Goal: Information Seeking & Learning: Find specific fact

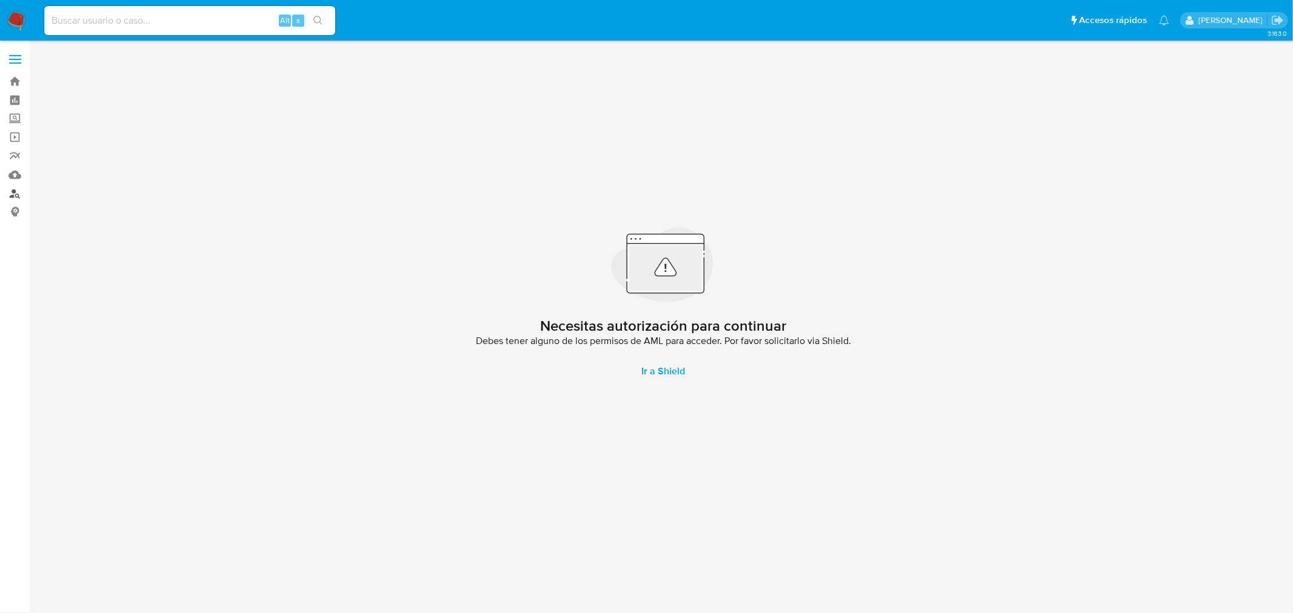
click at [18, 193] on link "Buscador de personas" at bounding box center [72, 193] width 144 height 19
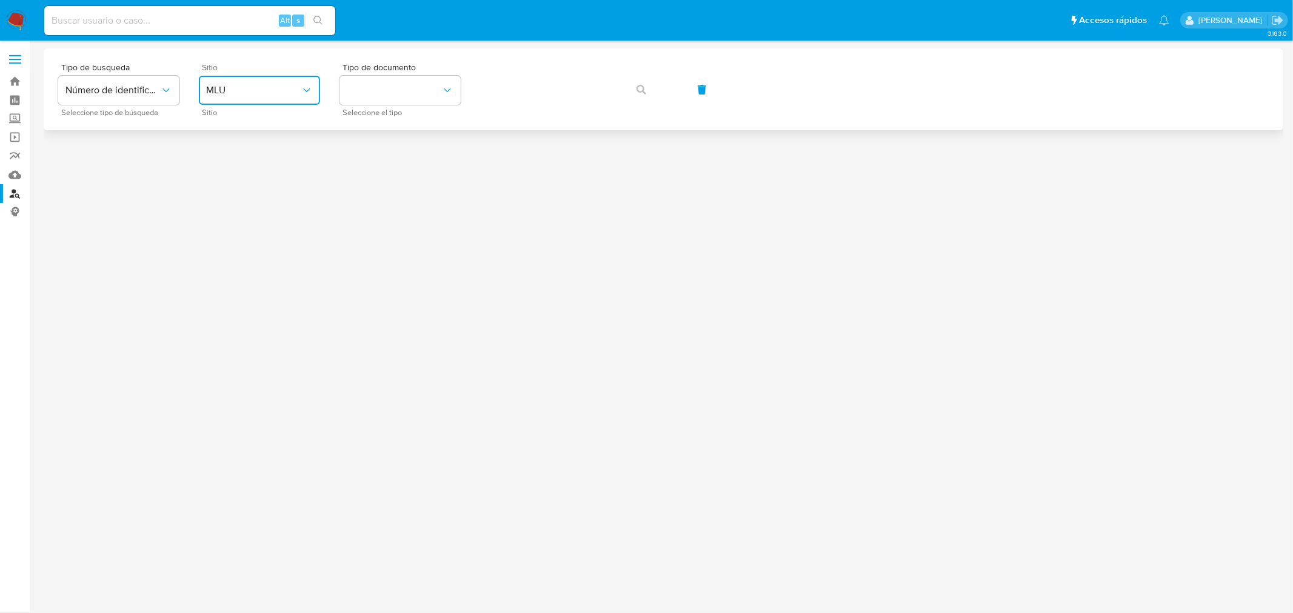
click at [255, 78] on button "MLU" at bounding box center [259, 90] width 121 height 29
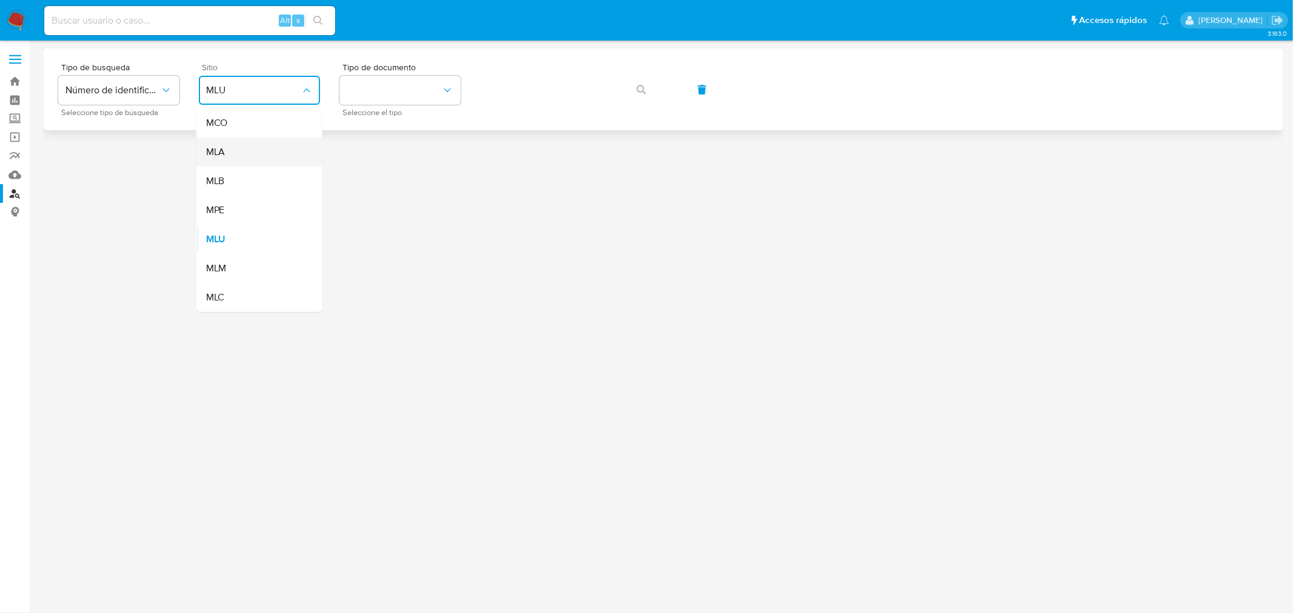
click at [244, 149] on div "MLA" at bounding box center [255, 152] width 99 height 29
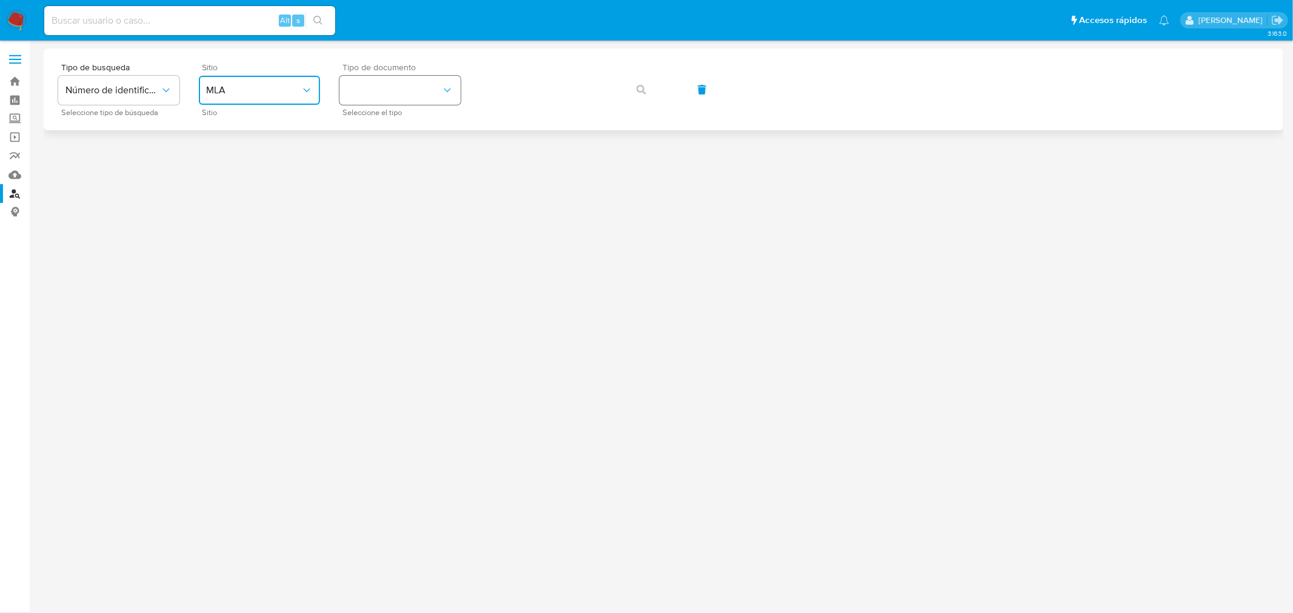
click at [367, 92] on button "identificationType" at bounding box center [399, 90] width 121 height 29
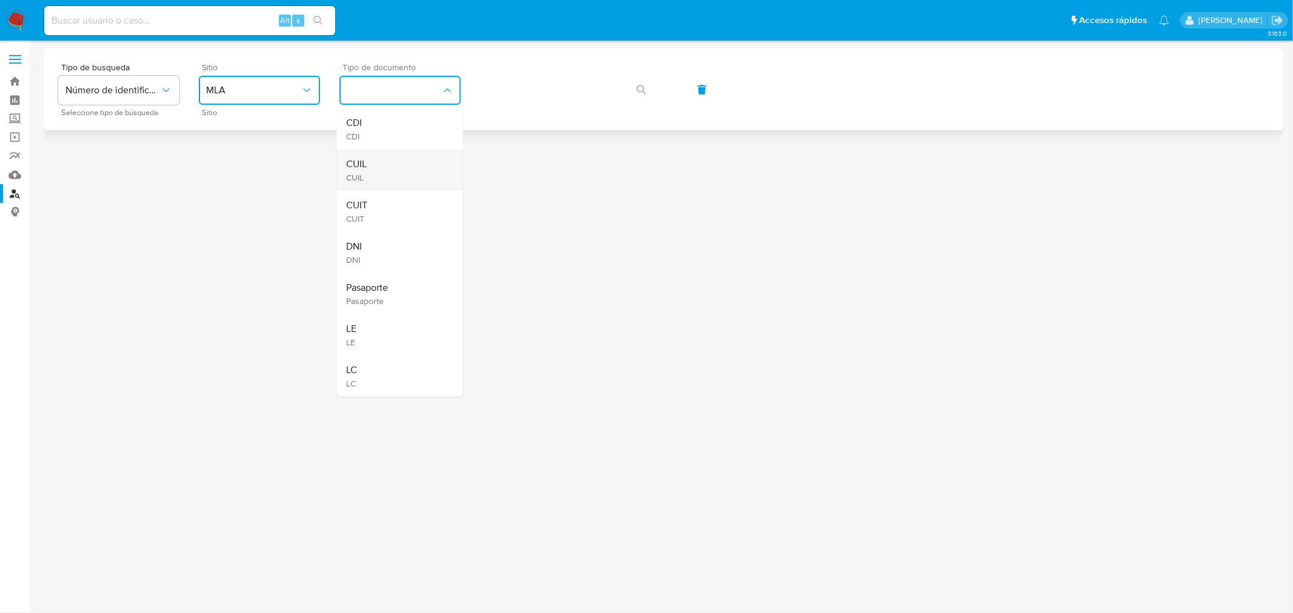
click at [385, 167] on div "CUIL CUIL" at bounding box center [396, 170] width 99 height 41
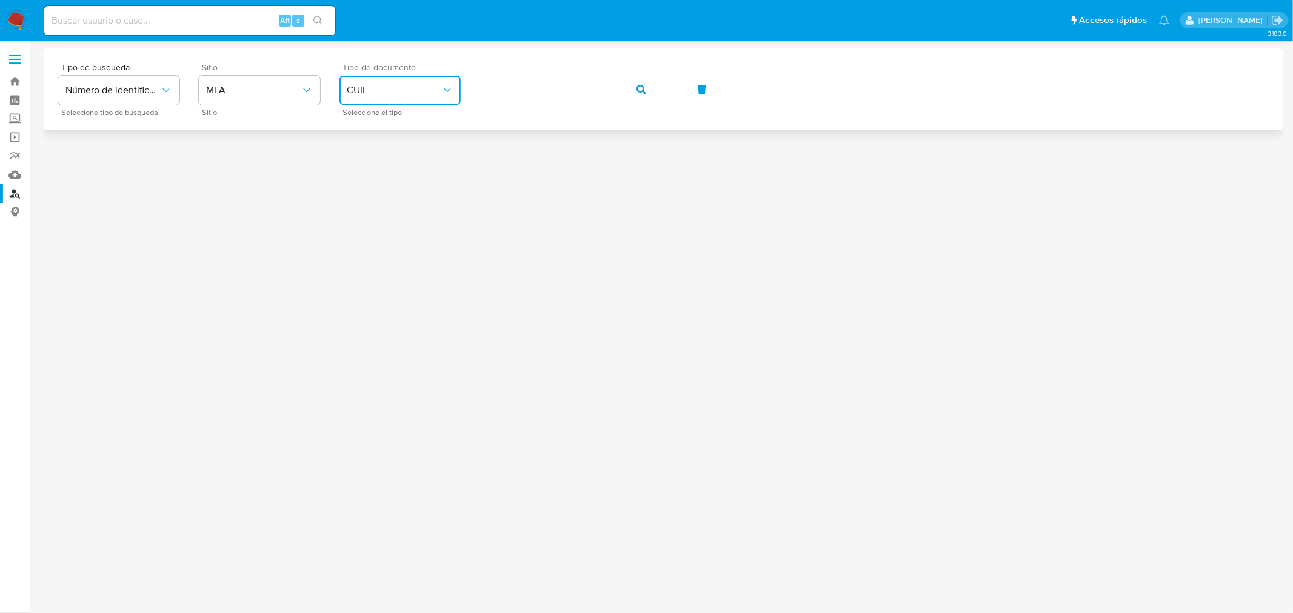
click at [628, 87] on button "button" at bounding box center [641, 89] width 41 height 29
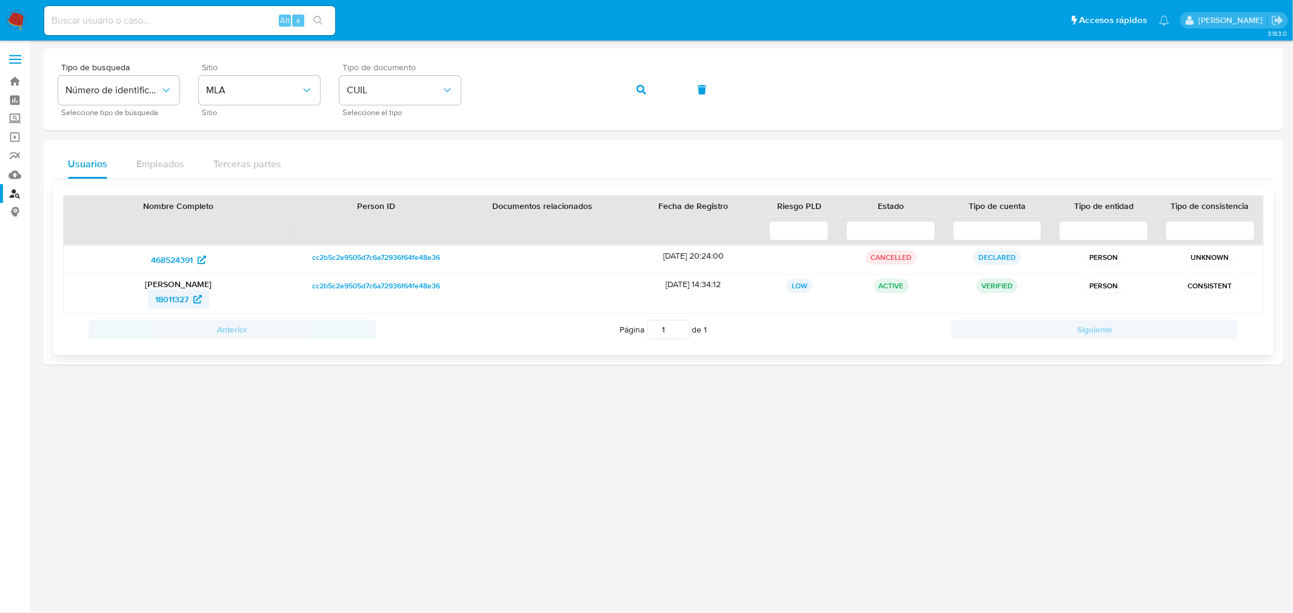
click at [170, 301] on span "18011327" at bounding box center [171, 299] width 33 height 19
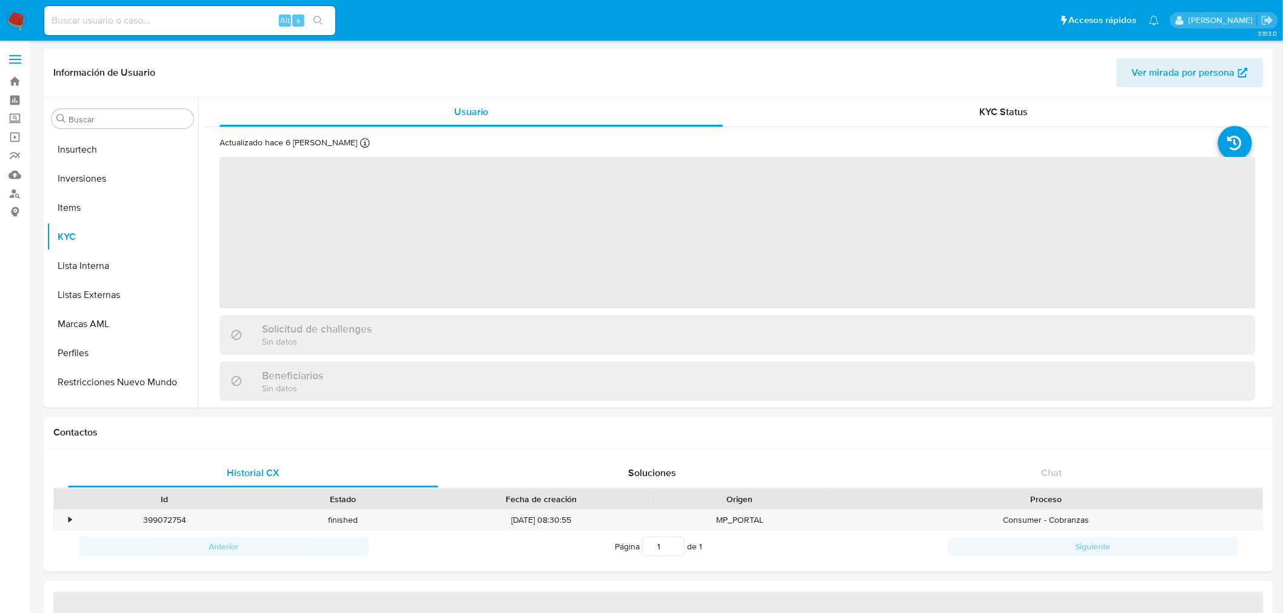
scroll to position [657, 0]
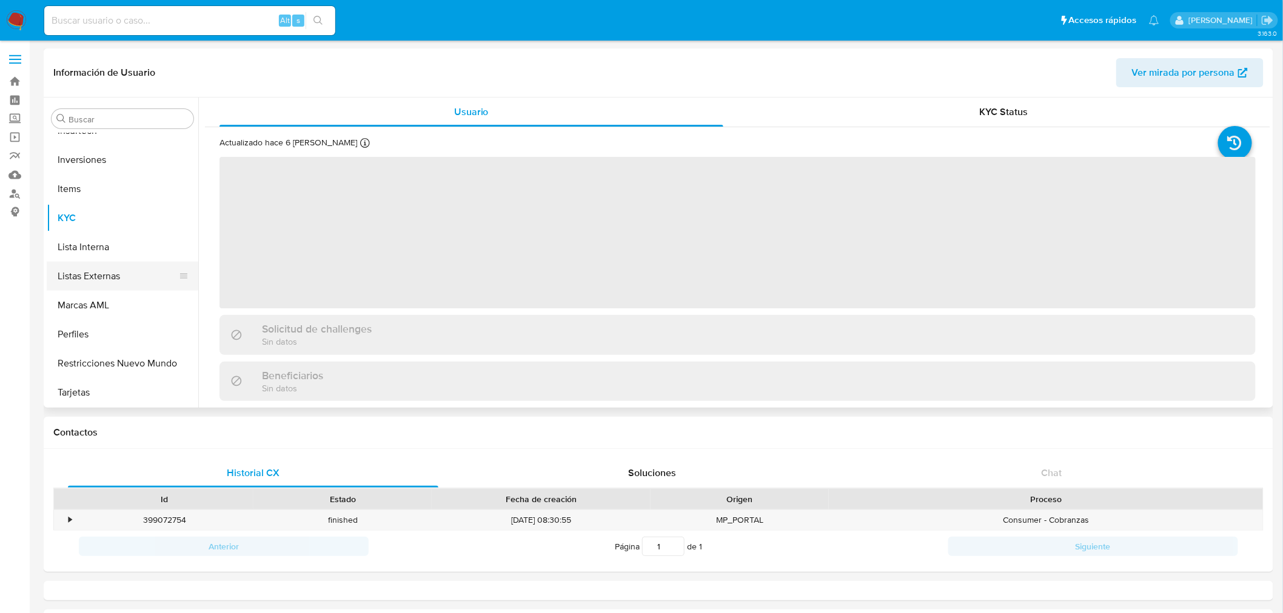
select select "10"
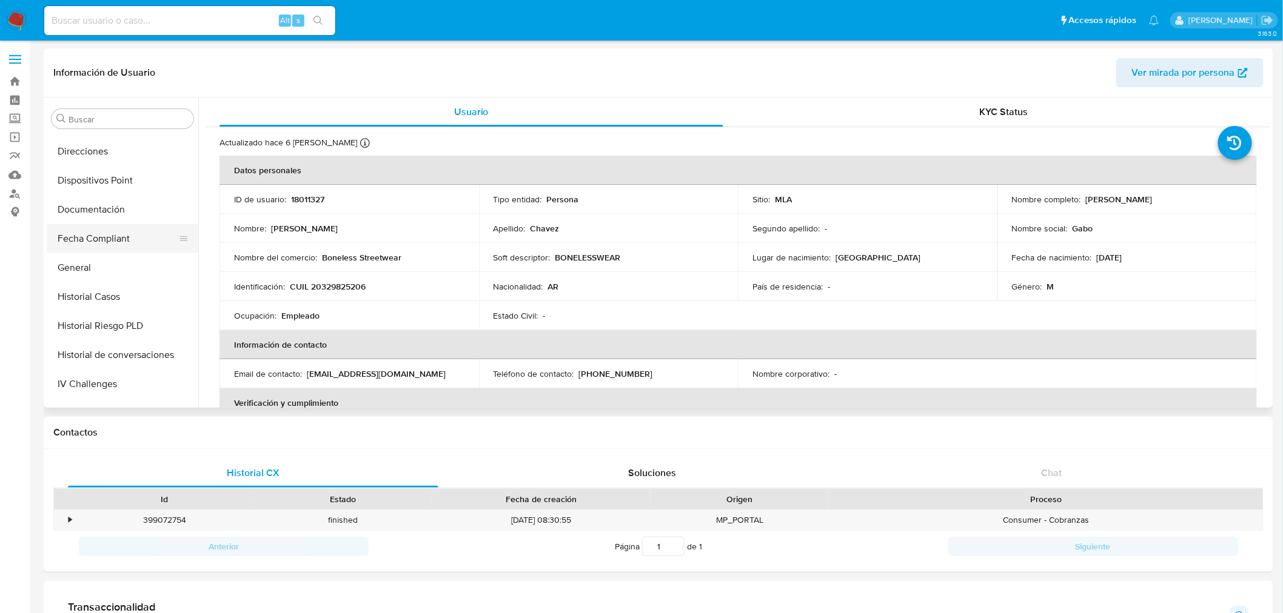
scroll to position [321, 0]
click at [109, 232] on button "Documentación" at bounding box center [118, 233] width 142 height 29
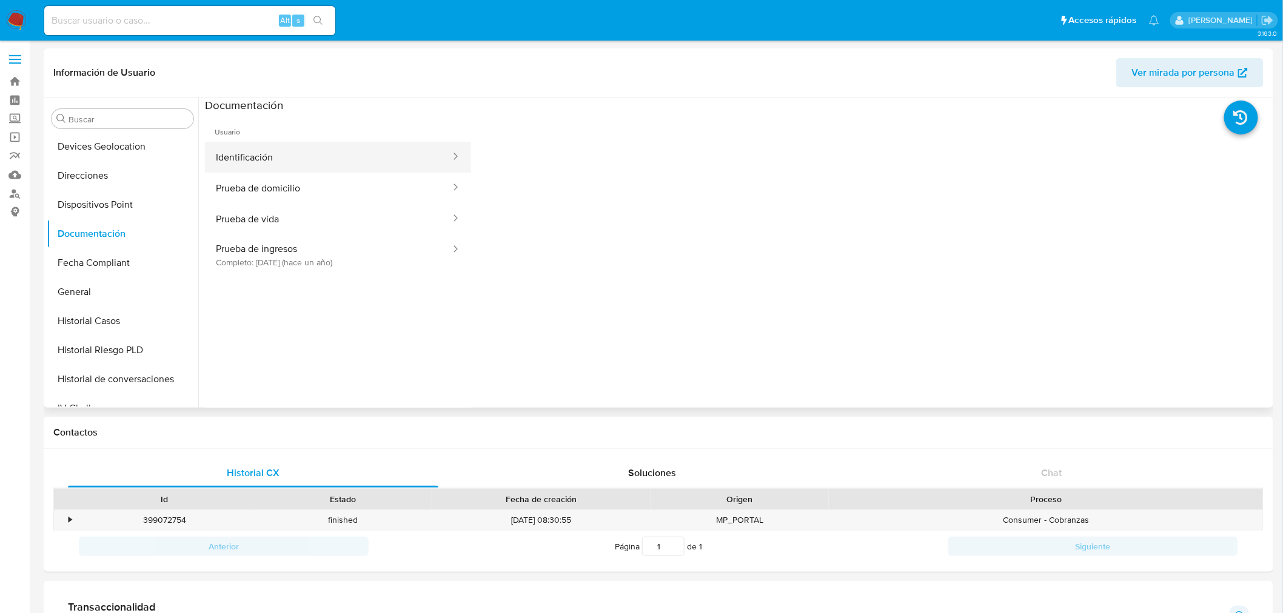
click at [279, 162] on button "Identificación" at bounding box center [328, 157] width 247 height 31
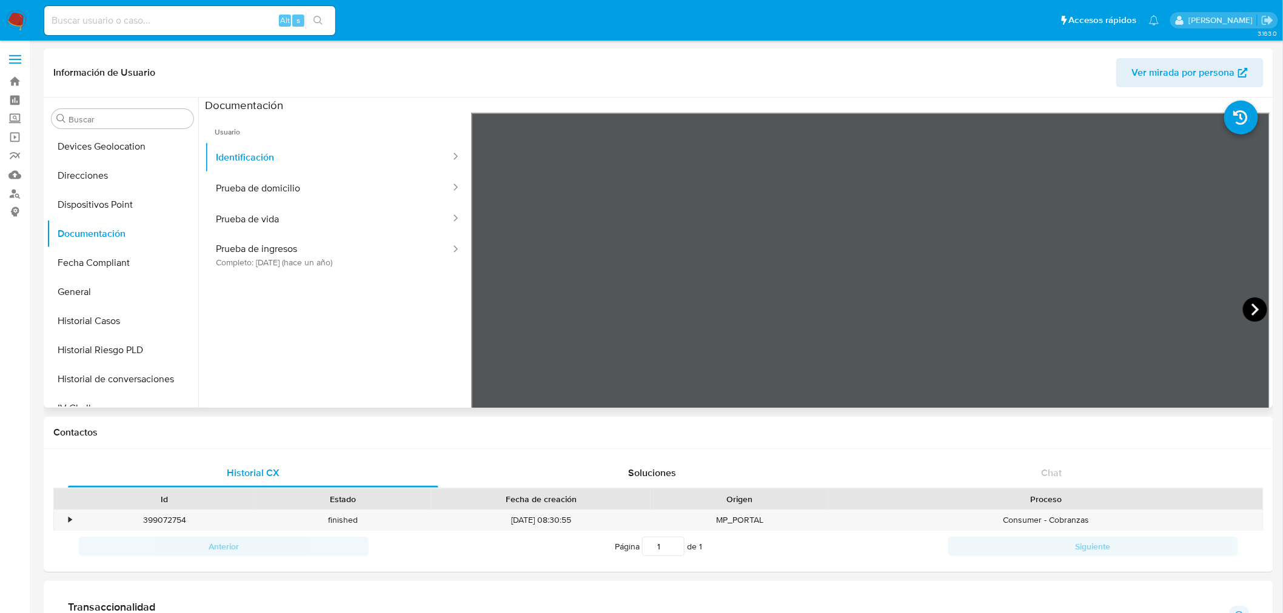
click at [1255, 309] on icon at bounding box center [1255, 310] width 24 height 24
drag, startPoint x: 245, startPoint y: 185, endPoint x: 246, endPoint y: 199, distance: 13.4
click at [245, 185] on button "Prueba de domicilio" at bounding box center [328, 188] width 247 height 31
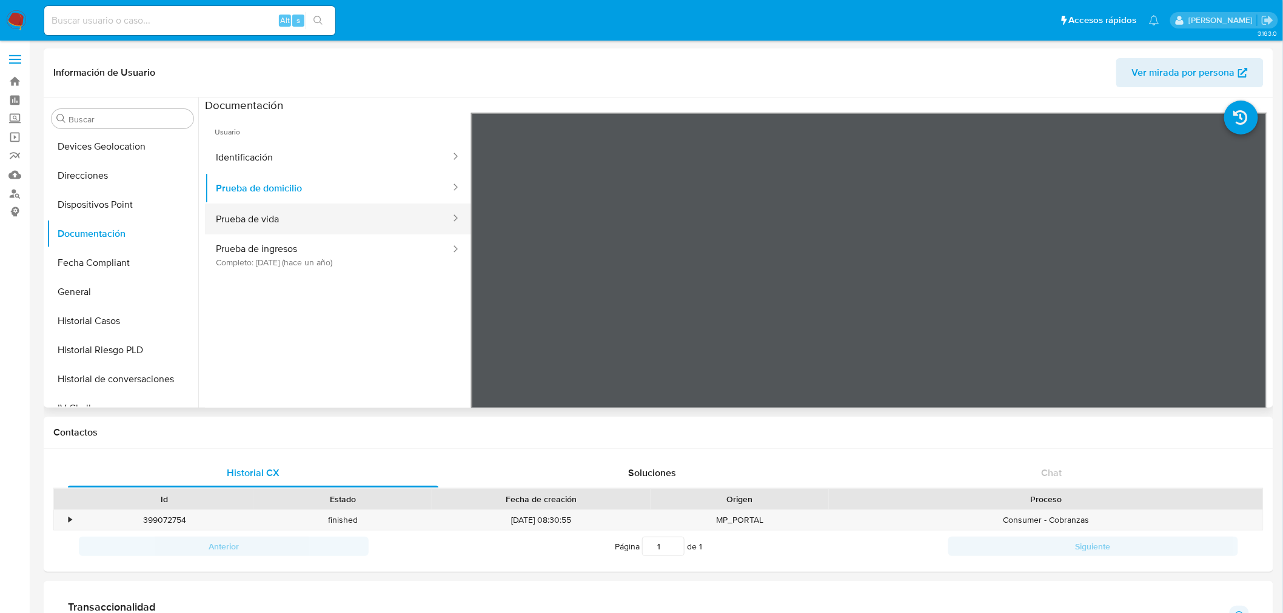
click at [249, 216] on button "Prueba de vida" at bounding box center [328, 219] width 247 height 31
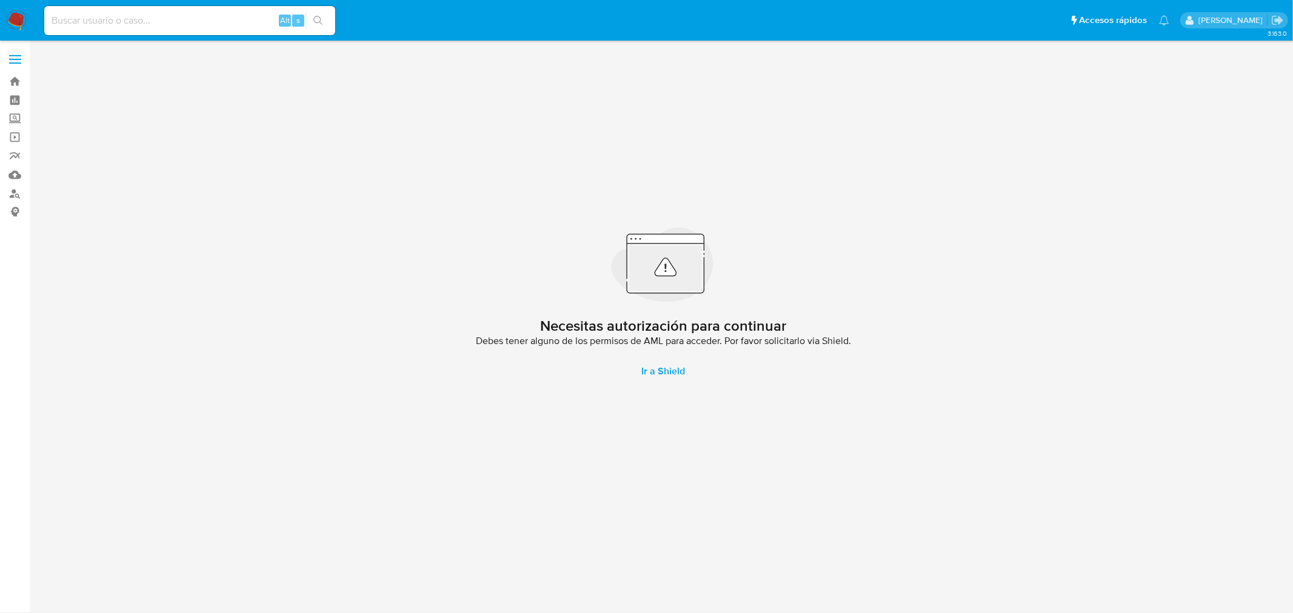
click at [182, 25] on input at bounding box center [189, 21] width 291 height 16
paste input "10 30657683929 ACPIC-FCI JURÍDICA CUSTODIA SOCIEDAD DEPOSITARIA DE FONDOS COMUN…"
type input "10 30657683929 ACPIC-FCI JURÍDICA CUSTODIA SOCIEDAD DEPOSITARIA DE FONDOS COMUN…"
click at [16, 194] on link "Buscador de personas" at bounding box center [72, 193] width 144 height 19
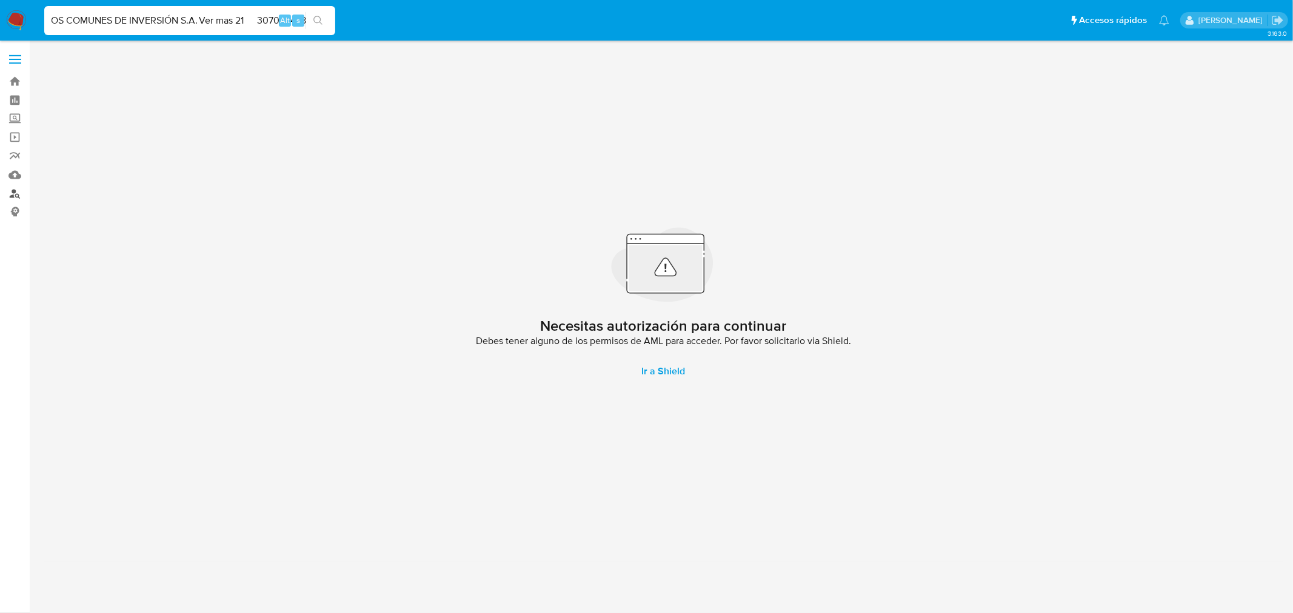
scroll to position [0, 0]
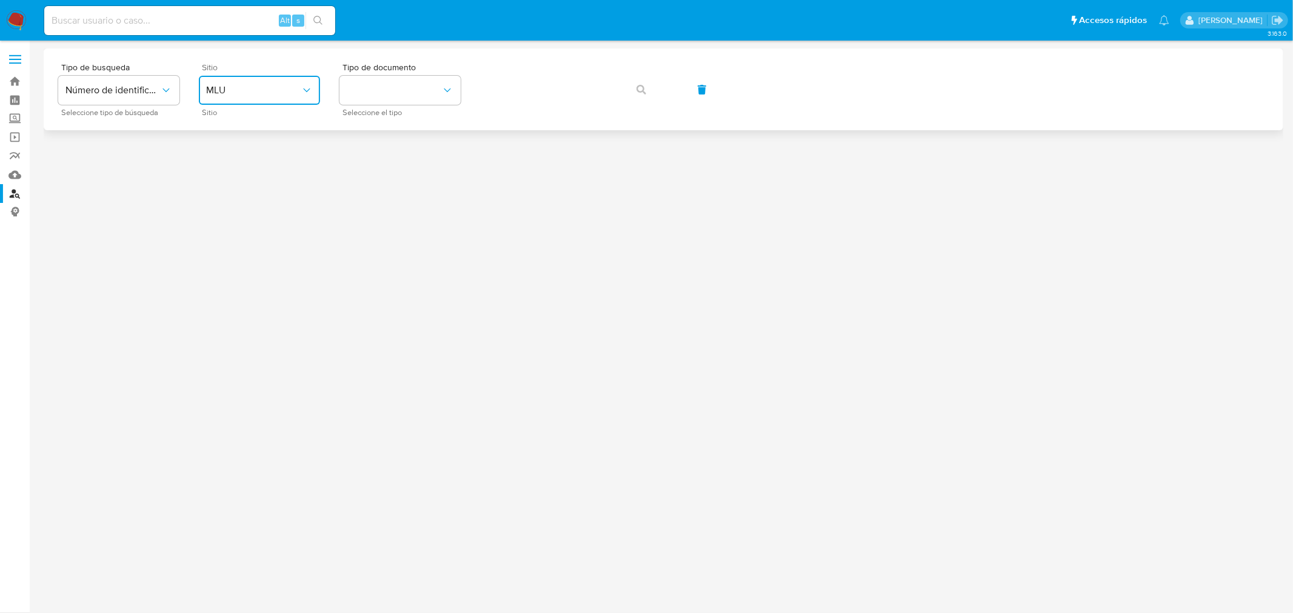
click at [258, 101] on button "MLU" at bounding box center [259, 90] width 121 height 29
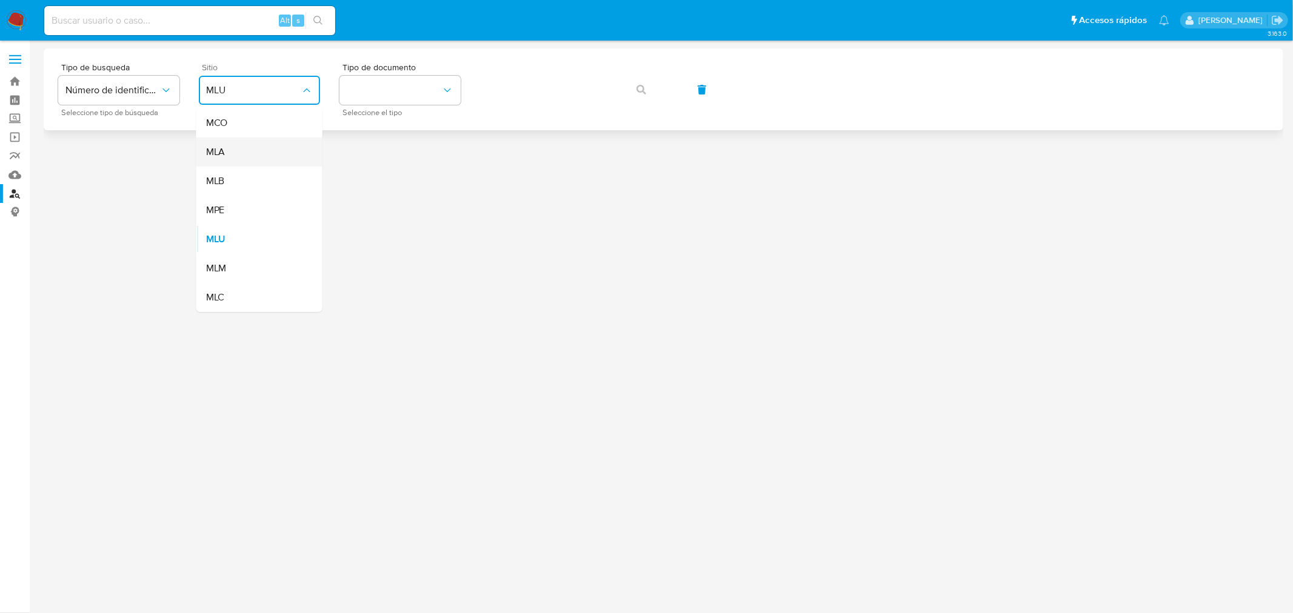
click at [241, 161] on div "MLA" at bounding box center [255, 152] width 99 height 29
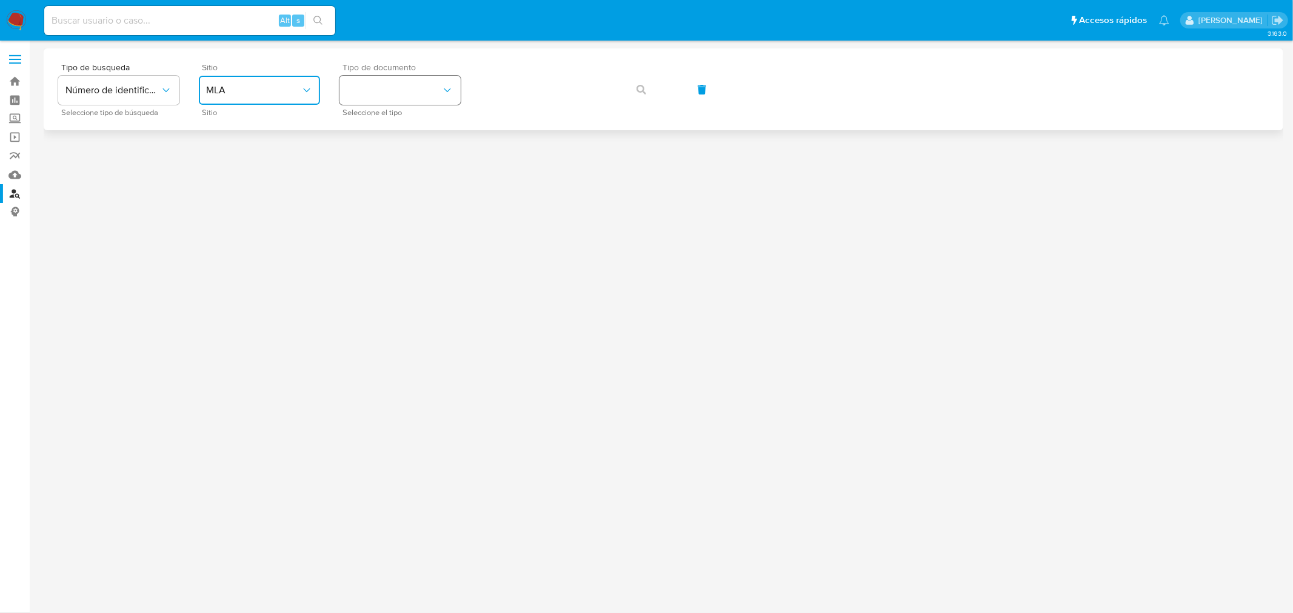
click at [449, 83] on button "identificationType" at bounding box center [399, 90] width 121 height 29
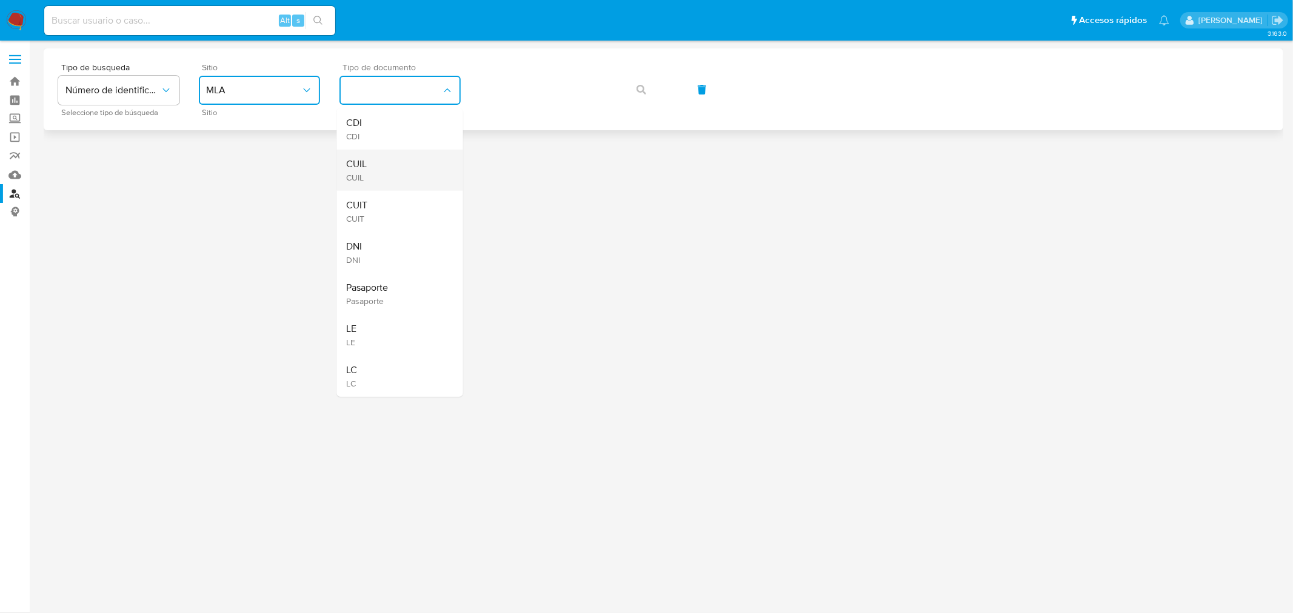
click at [379, 170] on div "CUIL CUIL" at bounding box center [396, 170] width 99 height 41
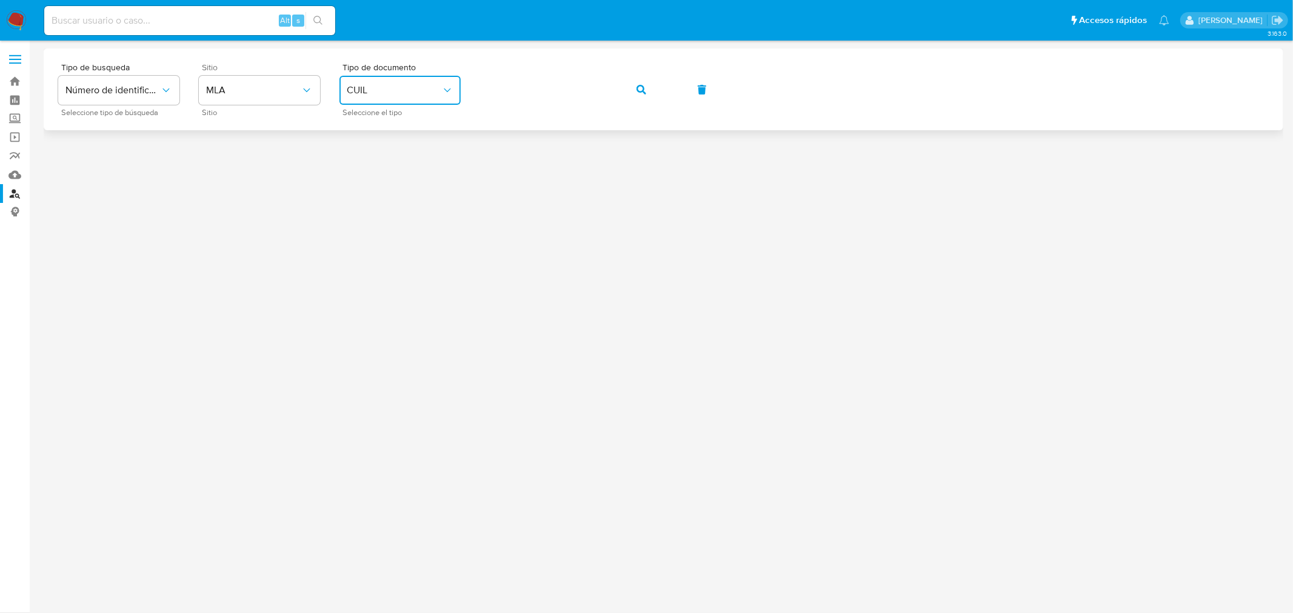
click at [632, 85] on button "button" at bounding box center [641, 89] width 41 height 29
click at [281, 93] on span "MLU" at bounding box center [253, 90] width 95 height 12
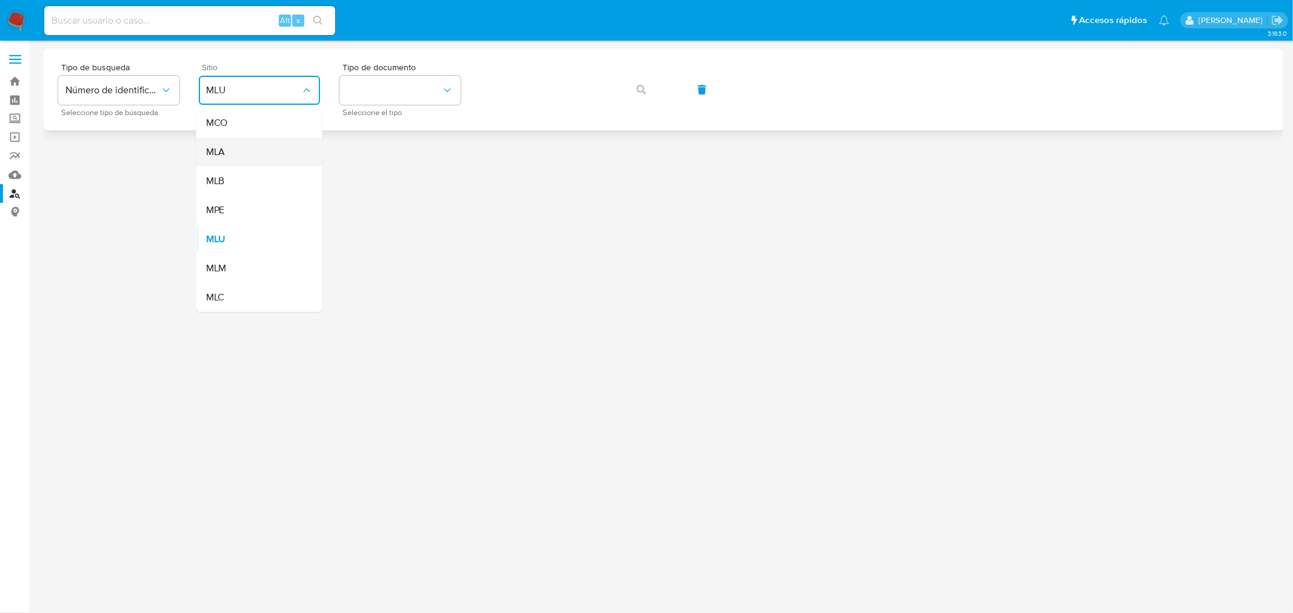
click at [273, 153] on div "MLA" at bounding box center [255, 152] width 99 height 29
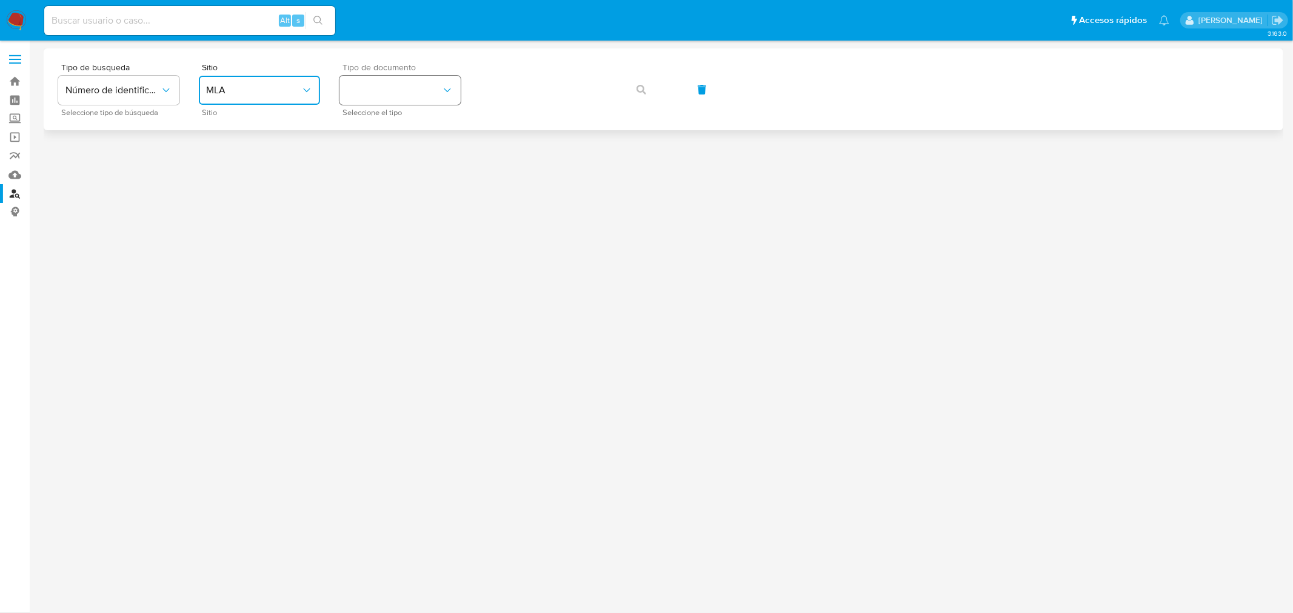
click at [404, 85] on button "identificationType" at bounding box center [399, 90] width 121 height 29
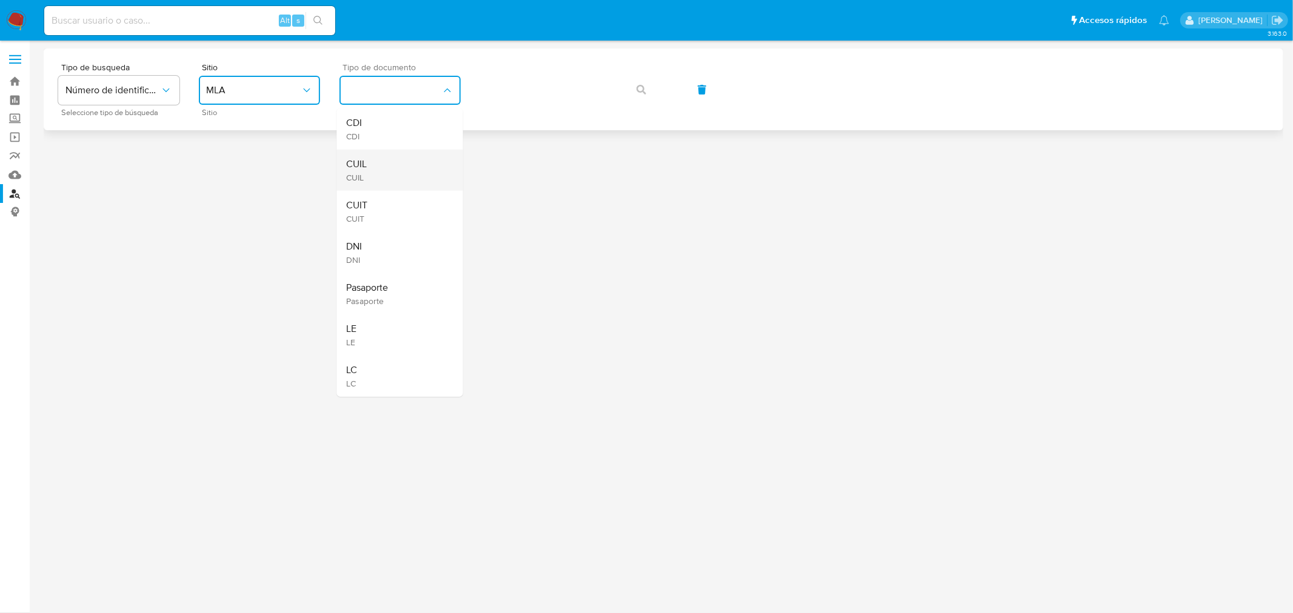
click at [408, 171] on div "CUIL CUIL" at bounding box center [396, 170] width 99 height 41
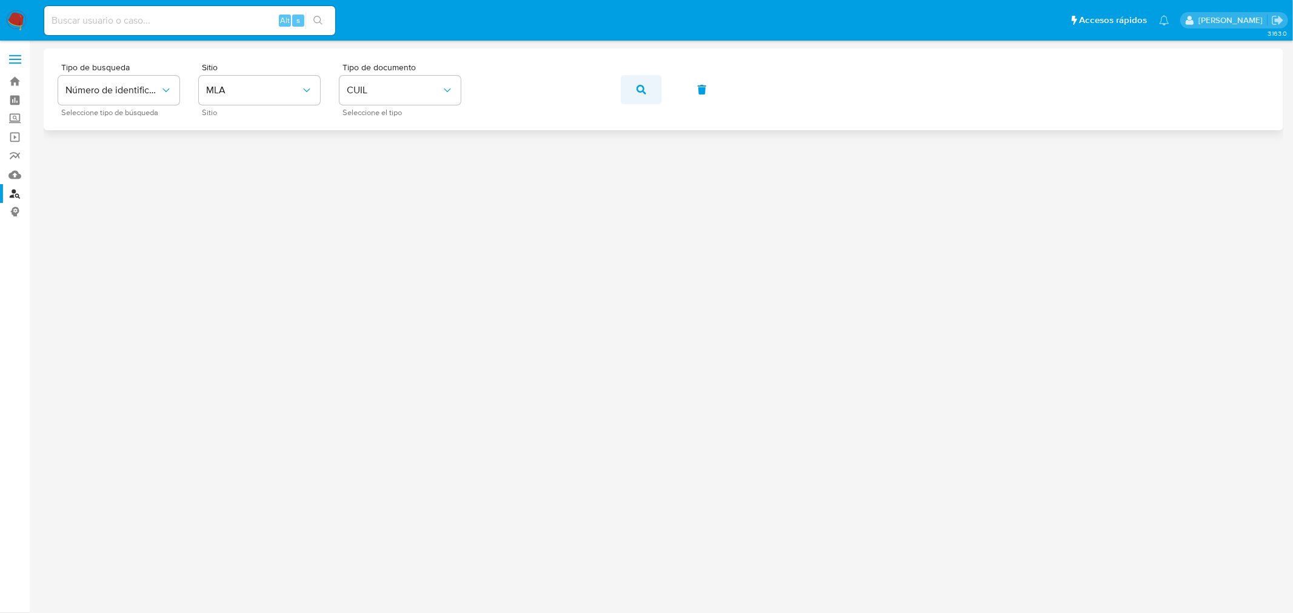
click at [633, 98] on button "button" at bounding box center [641, 89] width 41 height 29
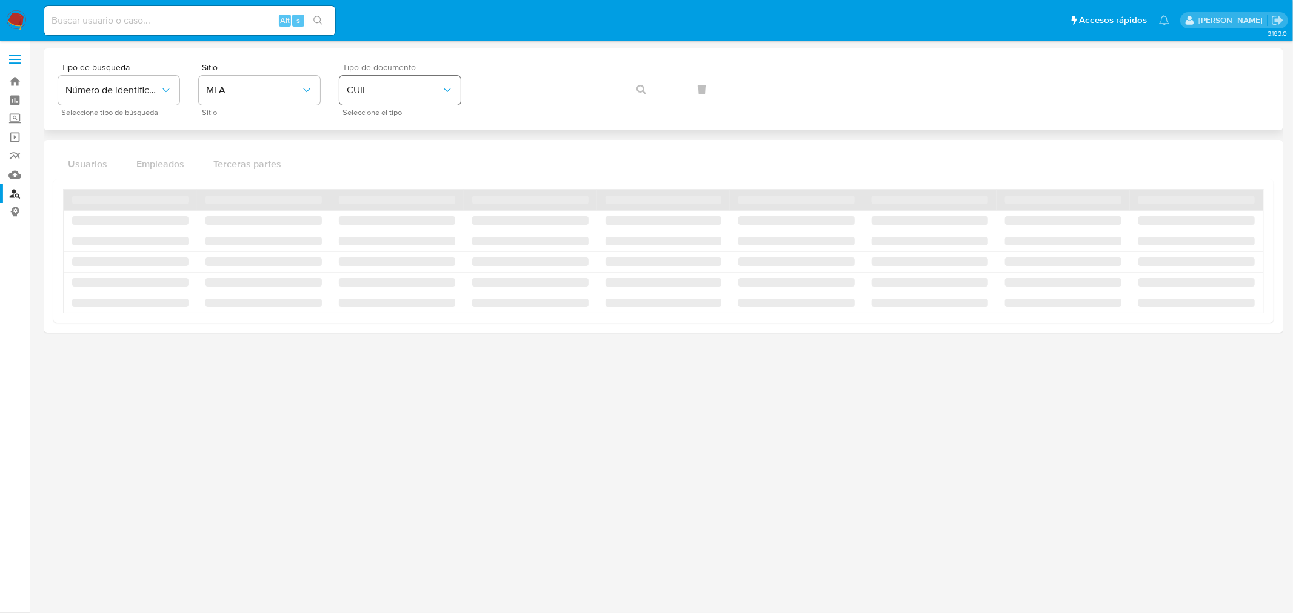
click at [372, 98] on div "Tipo de busqueda Número de identificación Seleccione tipo de búsqueda Sitio MLA…" at bounding box center [663, 89] width 1211 height 53
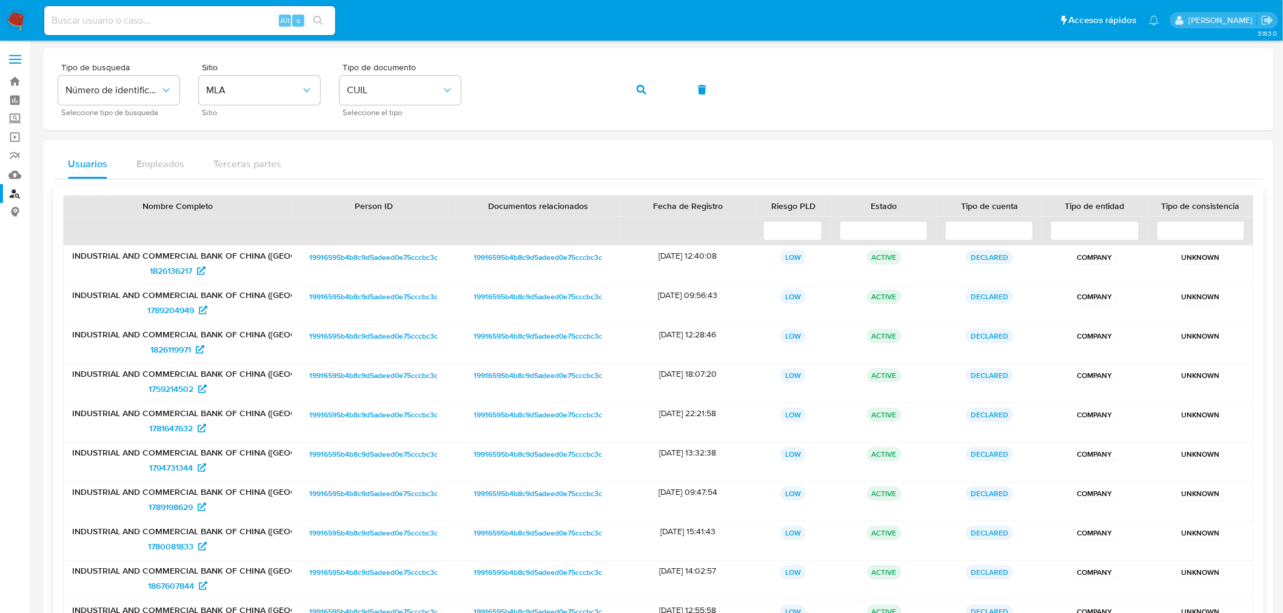
drag, startPoint x: 201, startPoint y: 253, endPoint x: 152, endPoint y: 253, distance: 49.7
click at [152, 253] on p "INDUSTRIAL AND COMMERCIAL BANK OF CHINA ([GEOGRAPHIC_DATA]) S.A.U." at bounding box center [177, 255] width 211 height 11
click at [178, 270] on span "1826136217" at bounding box center [171, 270] width 42 height 19
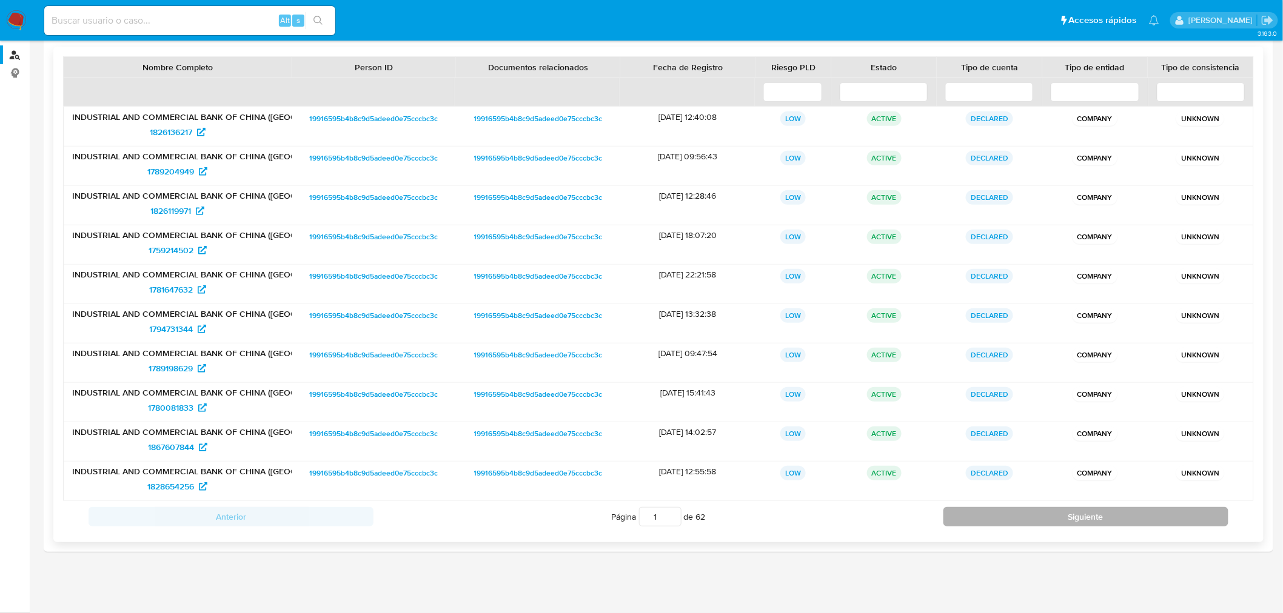
click at [1013, 516] on button "Siguiente" at bounding box center [1085, 516] width 285 height 19
click at [1008, 513] on button "Siguiente" at bounding box center [1085, 516] width 285 height 19
click at [1008, 515] on button "Siguiente" at bounding box center [1085, 516] width 285 height 19
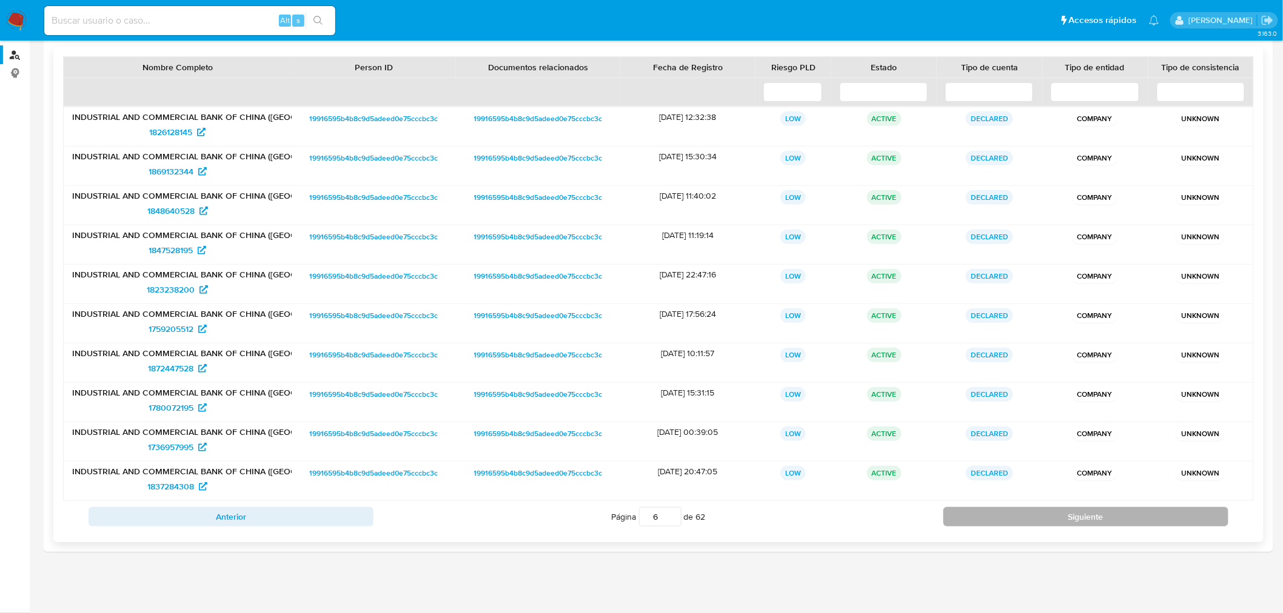
click at [1009, 516] on button "Siguiente" at bounding box center [1085, 516] width 285 height 19
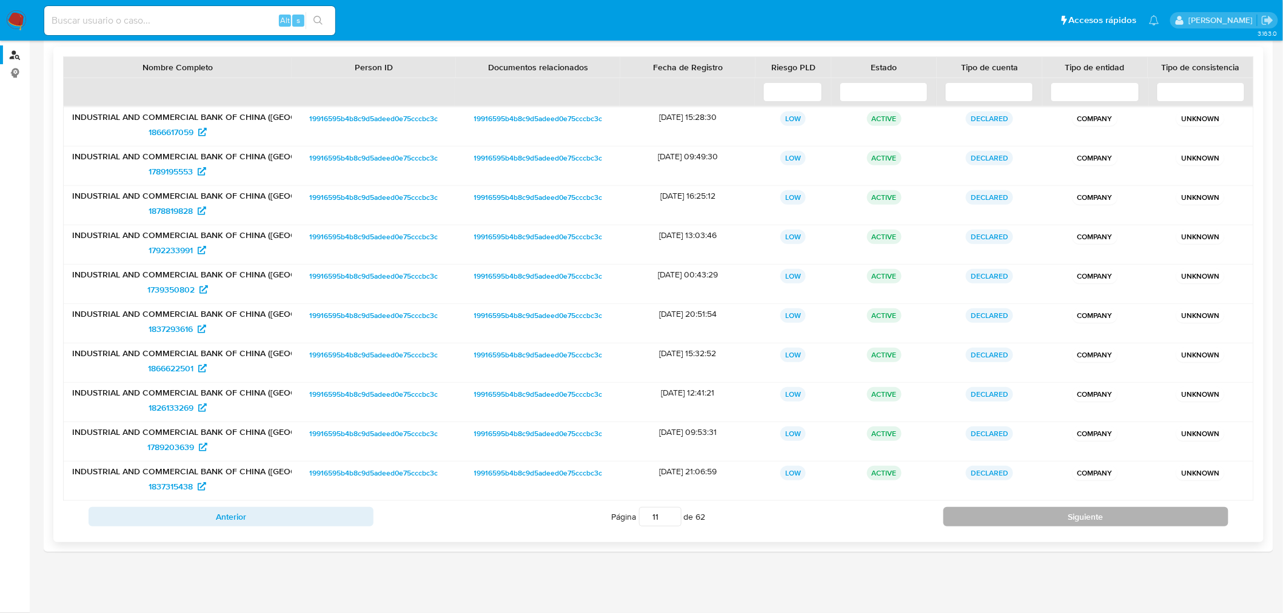
click at [1009, 516] on button "Siguiente" at bounding box center [1085, 516] width 285 height 19
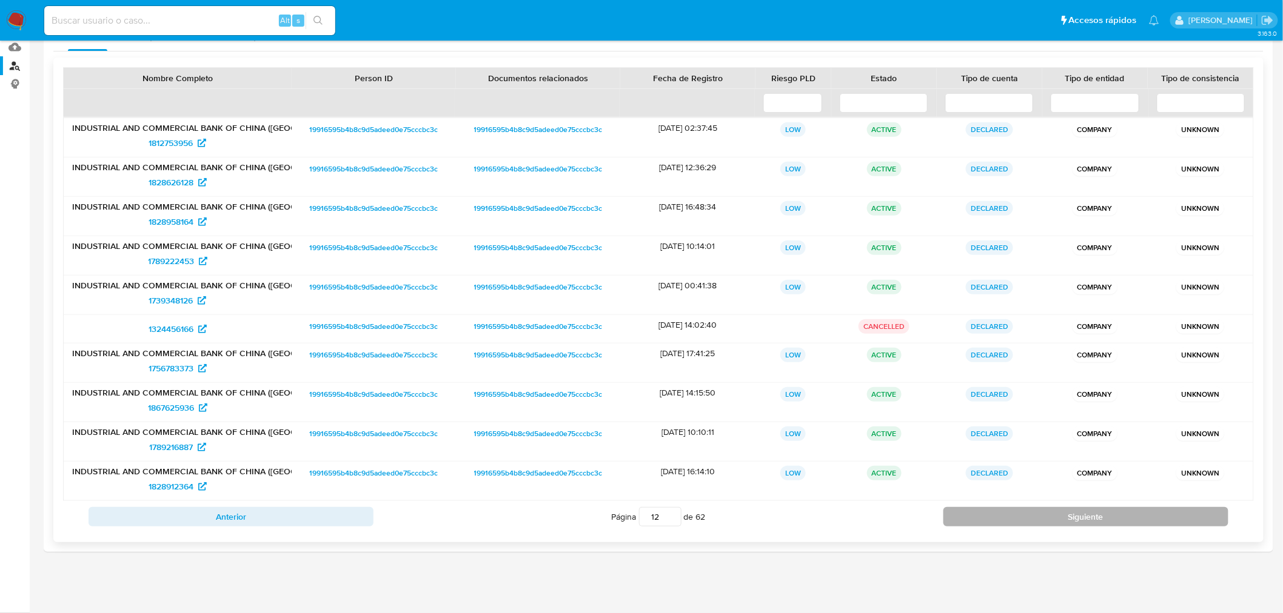
click at [1009, 516] on button "Siguiente" at bounding box center [1085, 516] width 285 height 19
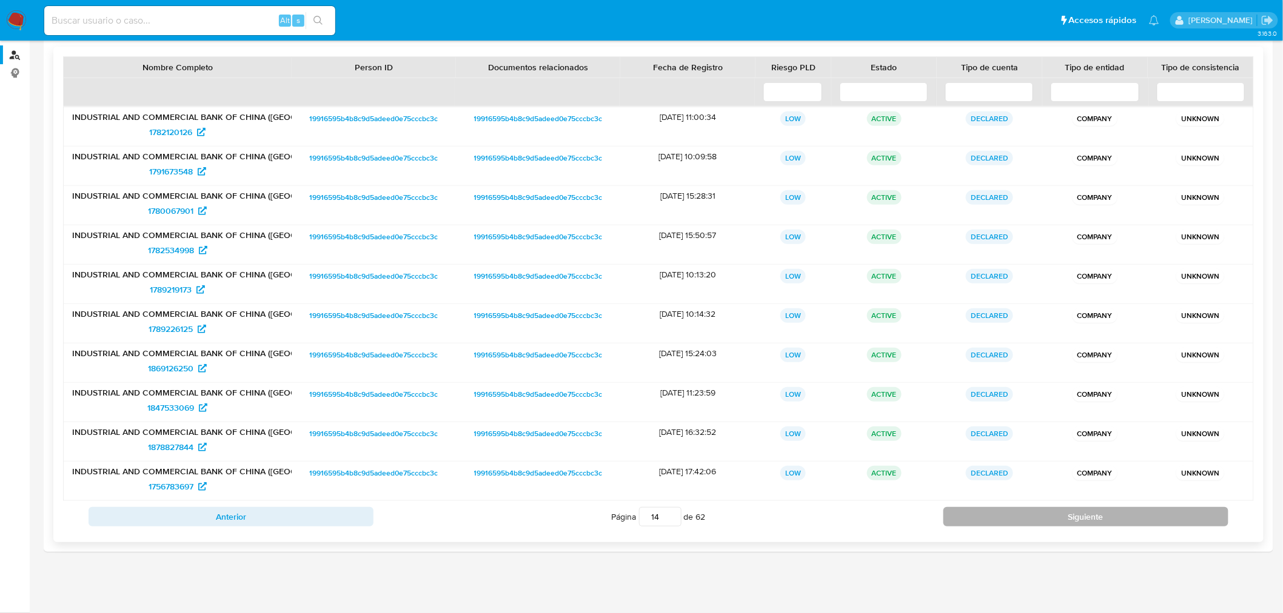
click at [1011, 516] on button "Siguiente" at bounding box center [1085, 516] width 285 height 19
click at [1010, 516] on button "Siguiente" at bounding box center [1085, 516] width 285 height 19
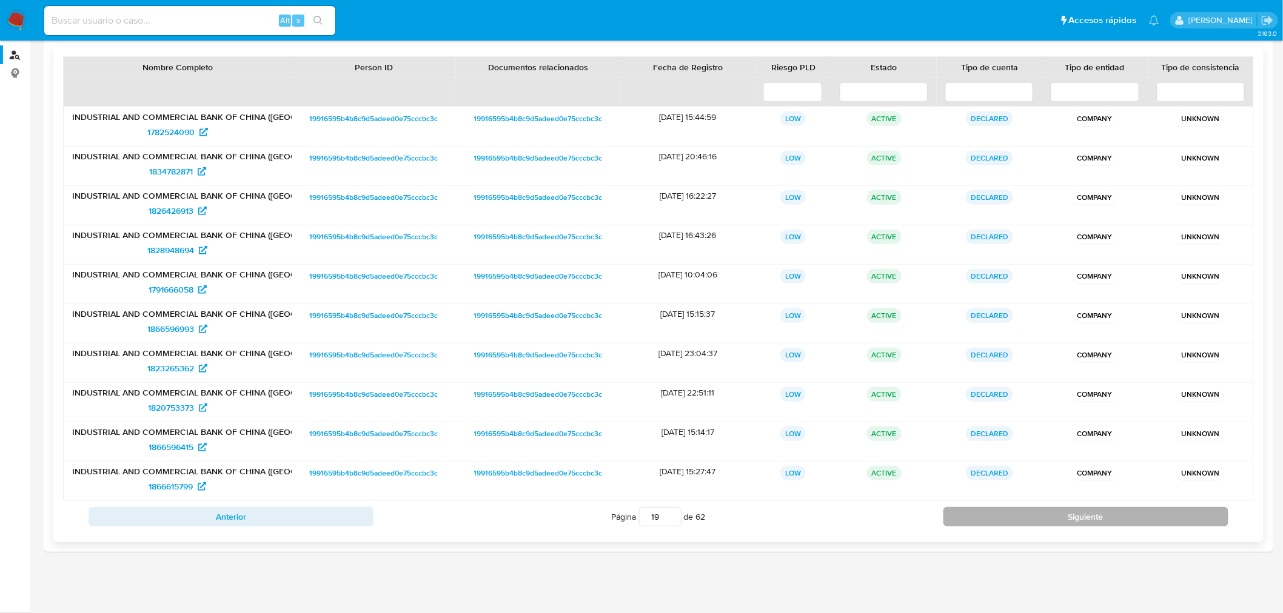
click at [1010, 516] on button "Siguiente" at bounding box center [1085, 516] width 285 height 19
click at [1011, 516] on button "Siguiente" at bounding box center [1085, 516] width 285 height 19
click at [1010, 516] on button "Siguiente" at bounding box center [1085, 516] width 285 height 19
click at [1009, 517] on button "Siguiente" at bounding box center [1085, 516] width 285 height 19
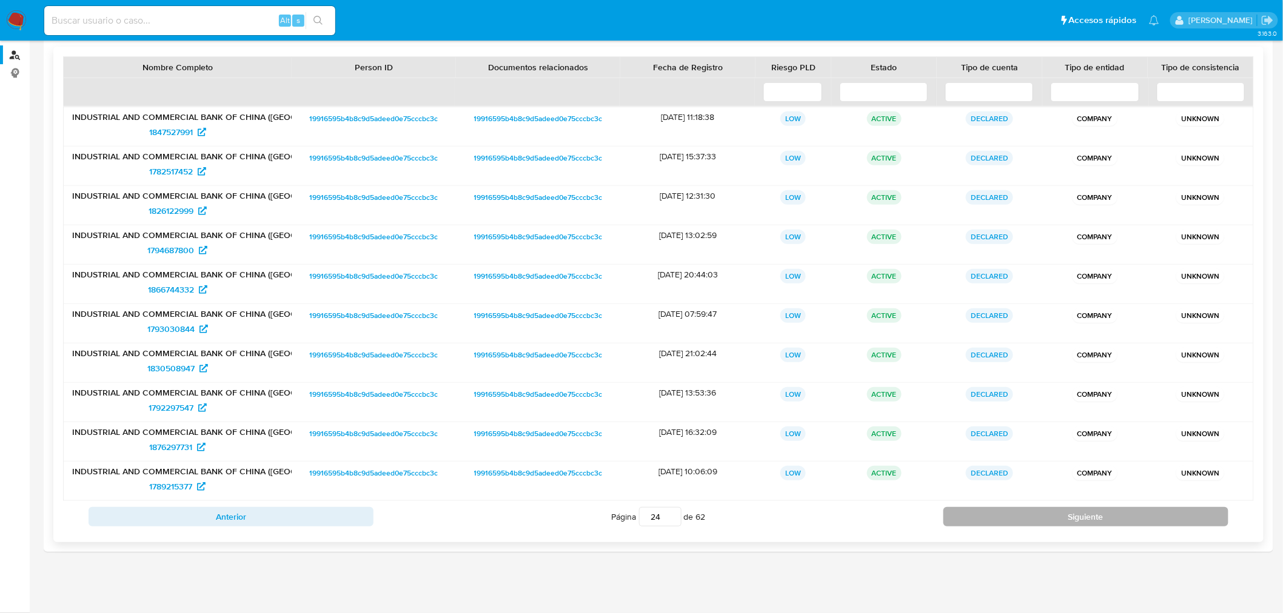
click at [1009, 517] on button "Siguiente" at bounding box center [1085, 516] width 285 height 19
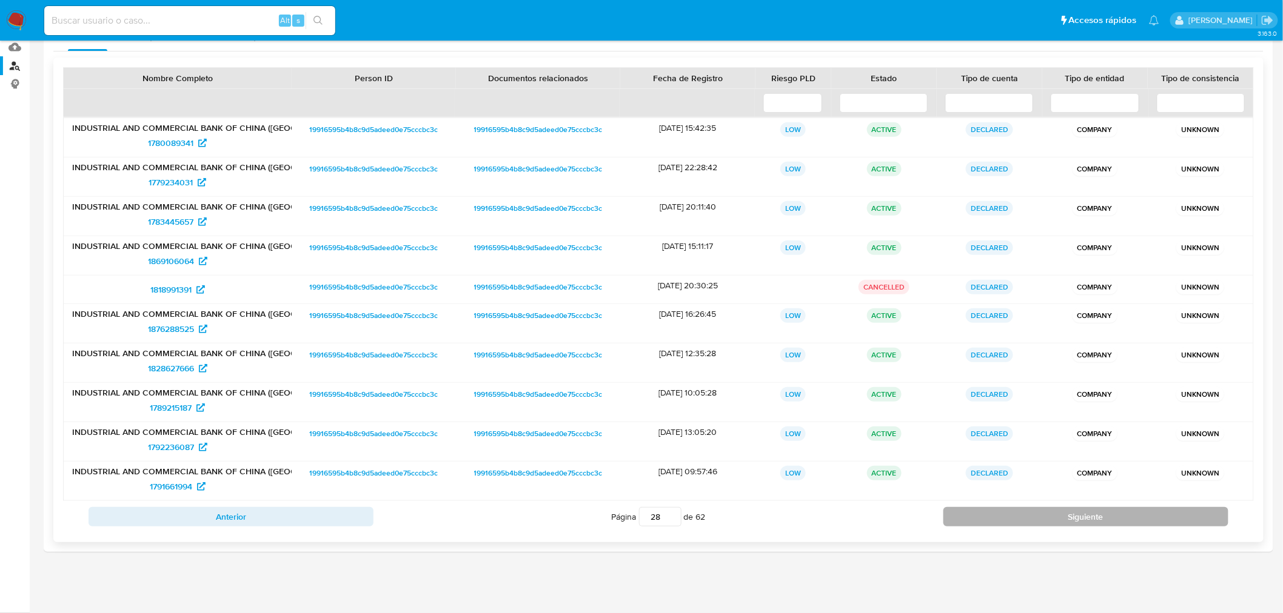
click at [1009, 517] on button "Siguiente" at bounding box center [1085, 516] width 285 height 19
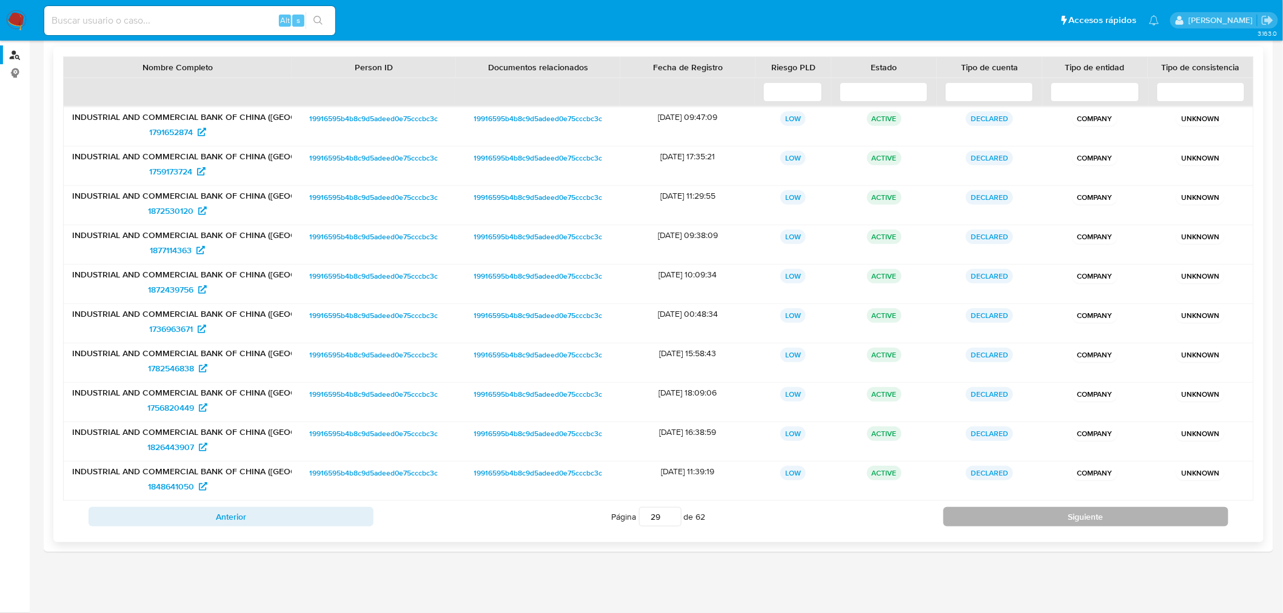
click at [1009, 517] on button "Siguiente" at bounding box center [1085, 516] width 285 height 19
click at [1008, 517] on button "Siguiente" at bounding box center [1085, 516] width 285 height 19
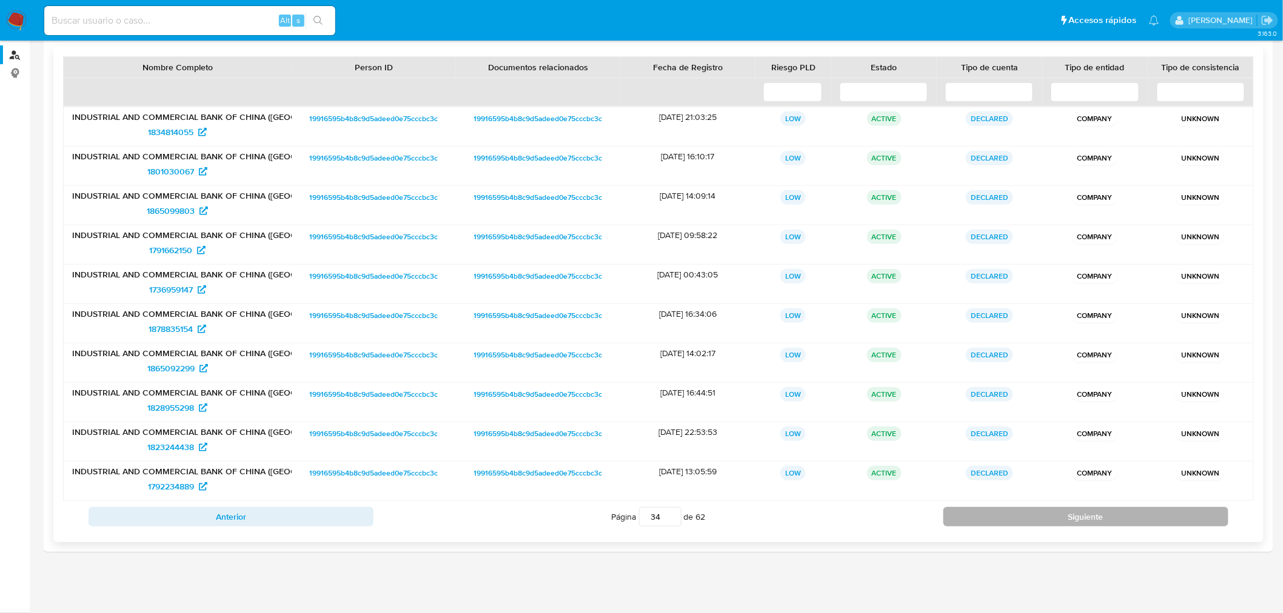
click at [1008, 517] on button "Siguiente" at bounding box center [1085, 516] width 285 height 19
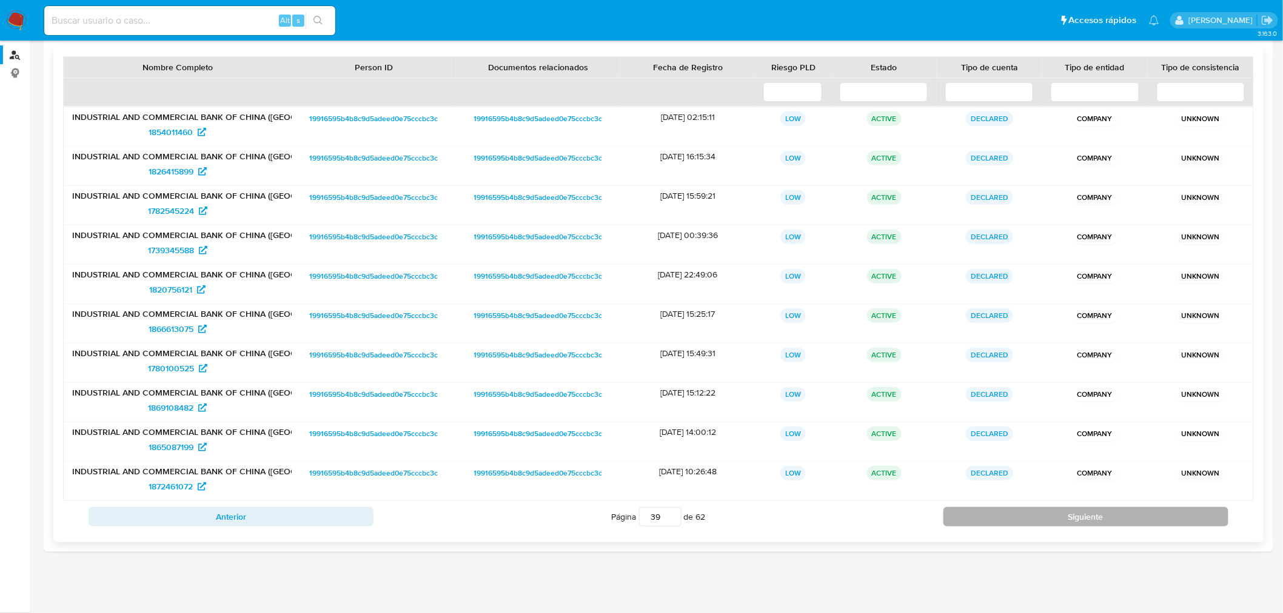
click at [1008, 517] on button "Siguiente" at bounding box center [1085, 516] width 285 height 19
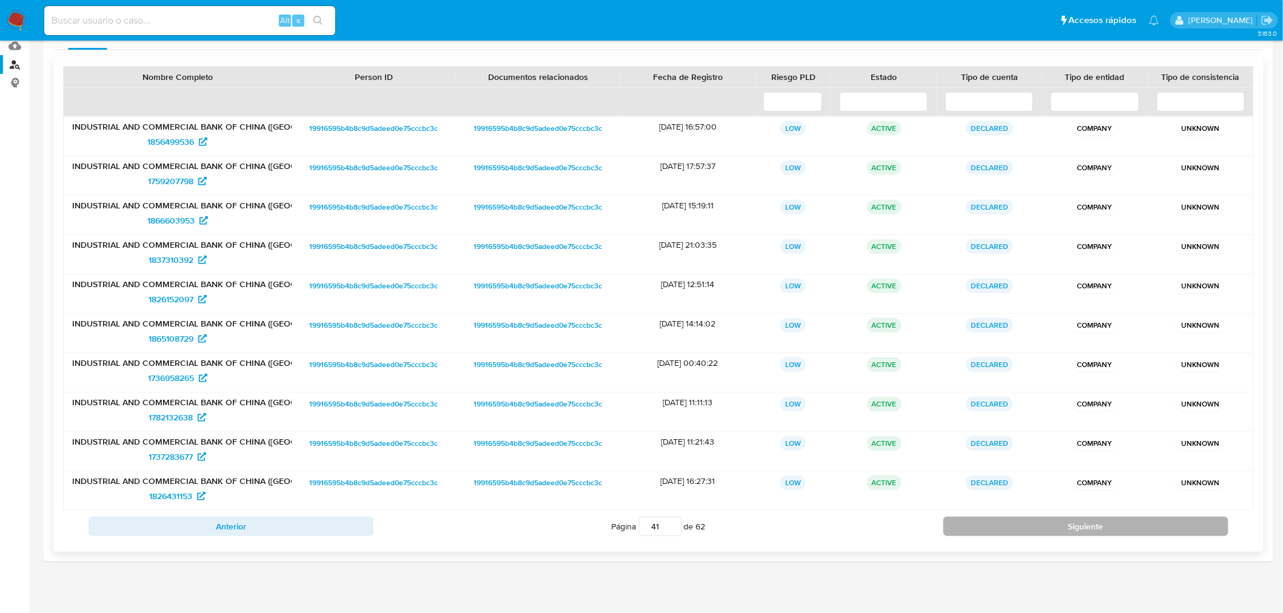
click at [1008, 517] on button "Siguiente" at bounding box center [1085, 526] width 285 height 19
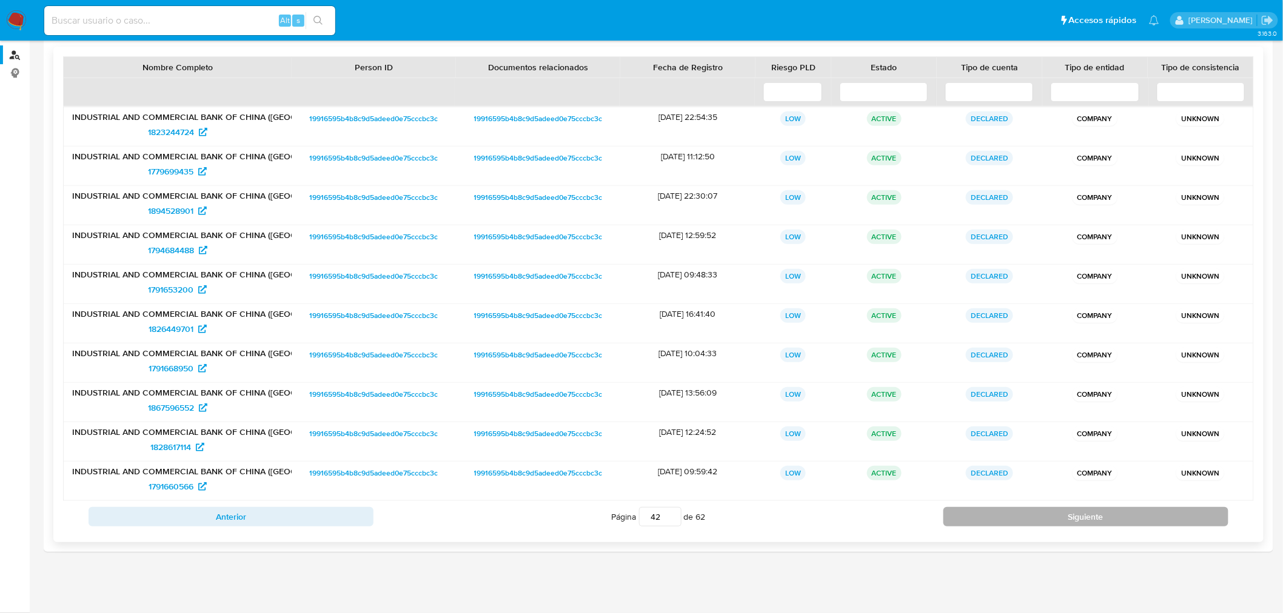
click at [1008, 517] on button "Siguiente" at bounding box center [1085, 516] width 285 height 19
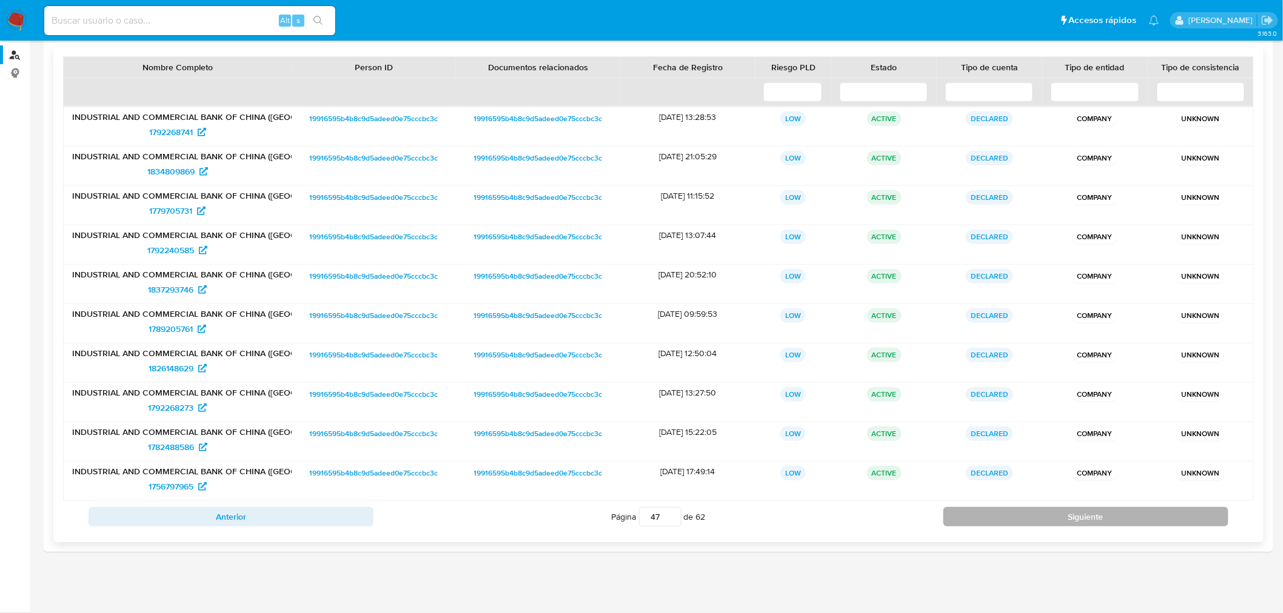
click at [1008, 517] on button "Siguiente" at bounding box center [1085, 516] width 285 height 19
click at [1009, 517] on button "Siguiente" at bounding box center [1085, 516] width 285 height 19
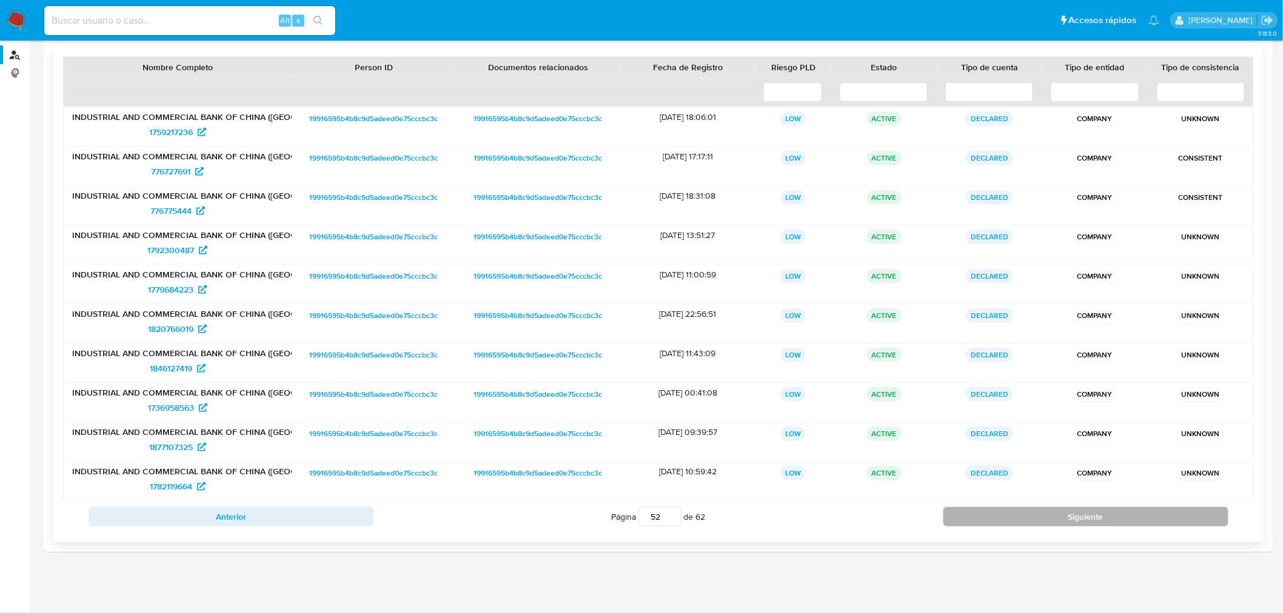
click at [1009, 517] on button "Siguiente" at bounding box center [1085, 516] width 285 height 19
click at [1008, 517] on button "Siguiente" at bounding box center [1085, 516] width 285 height 19
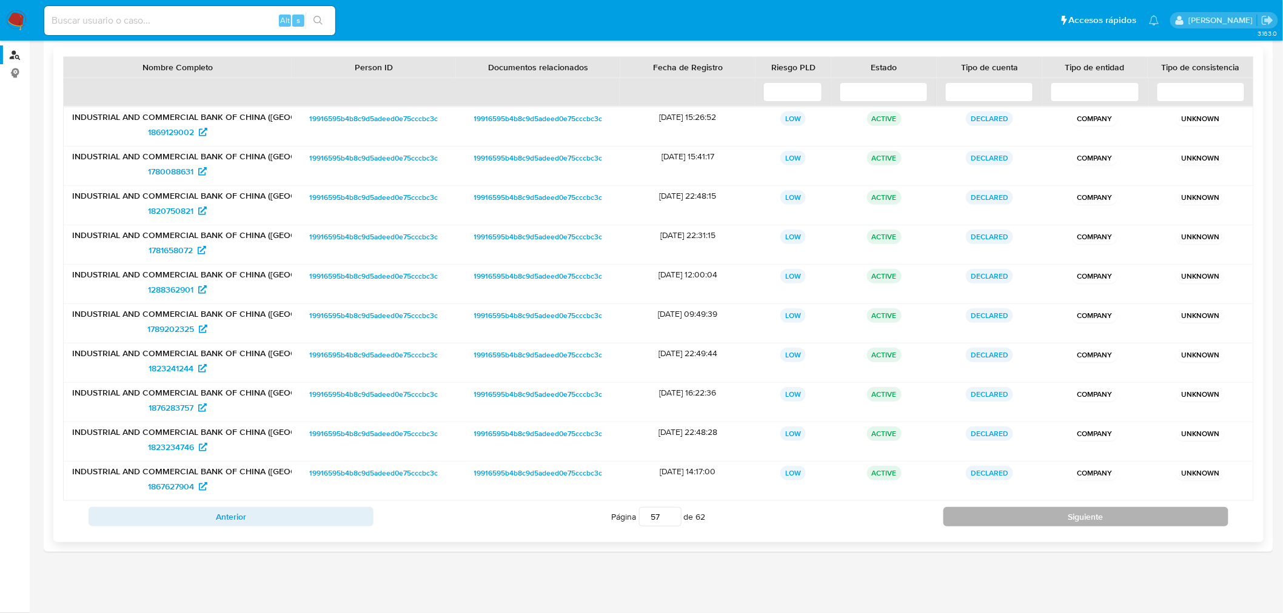
click at [1008, 517] on button "Siguiente" at bounding box center [1085, 516] width 285 height 19
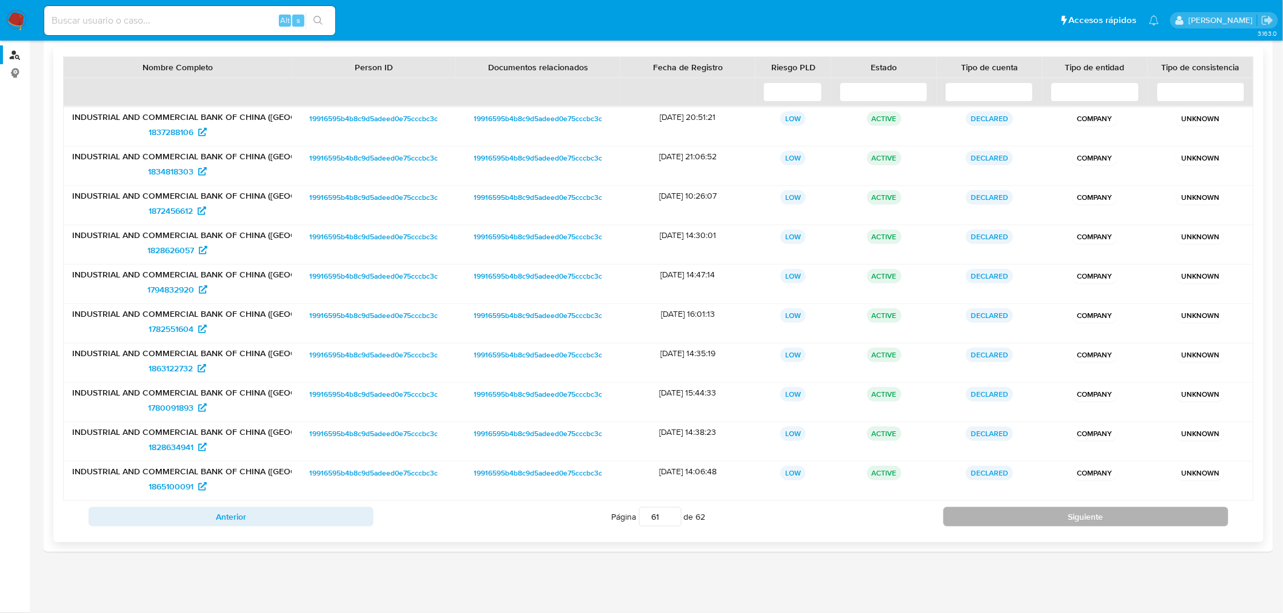
type input "62"
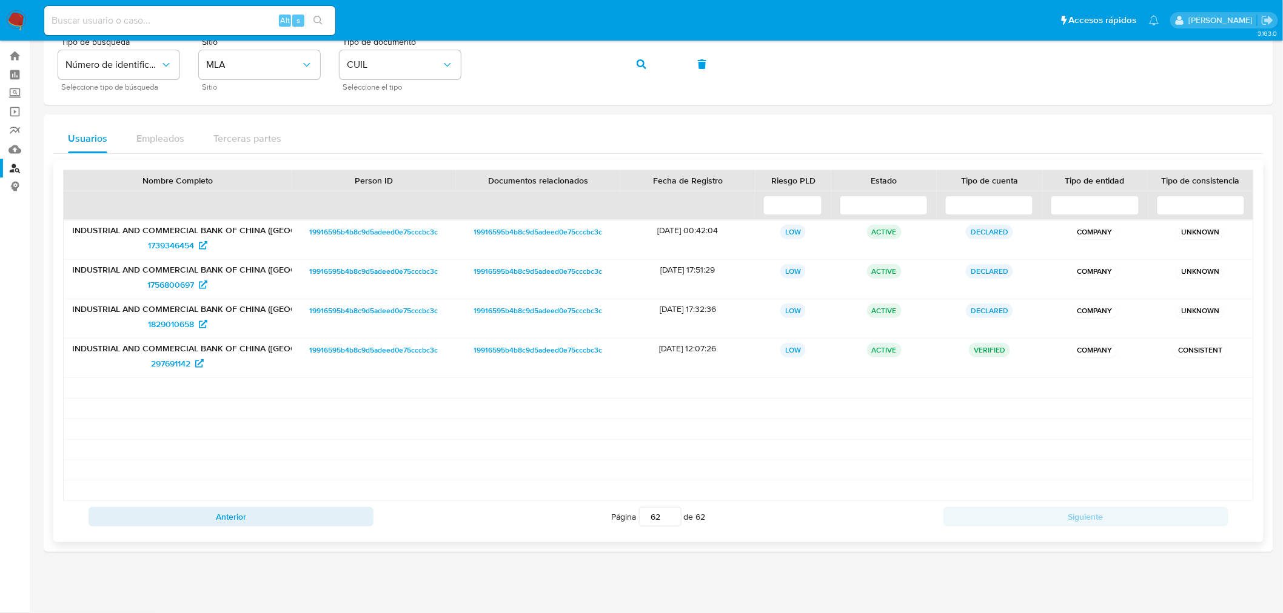
scroll to position [27, 0]
click at [647, 63] on button "button" at bounding box center [641, 64] width 41 height 29
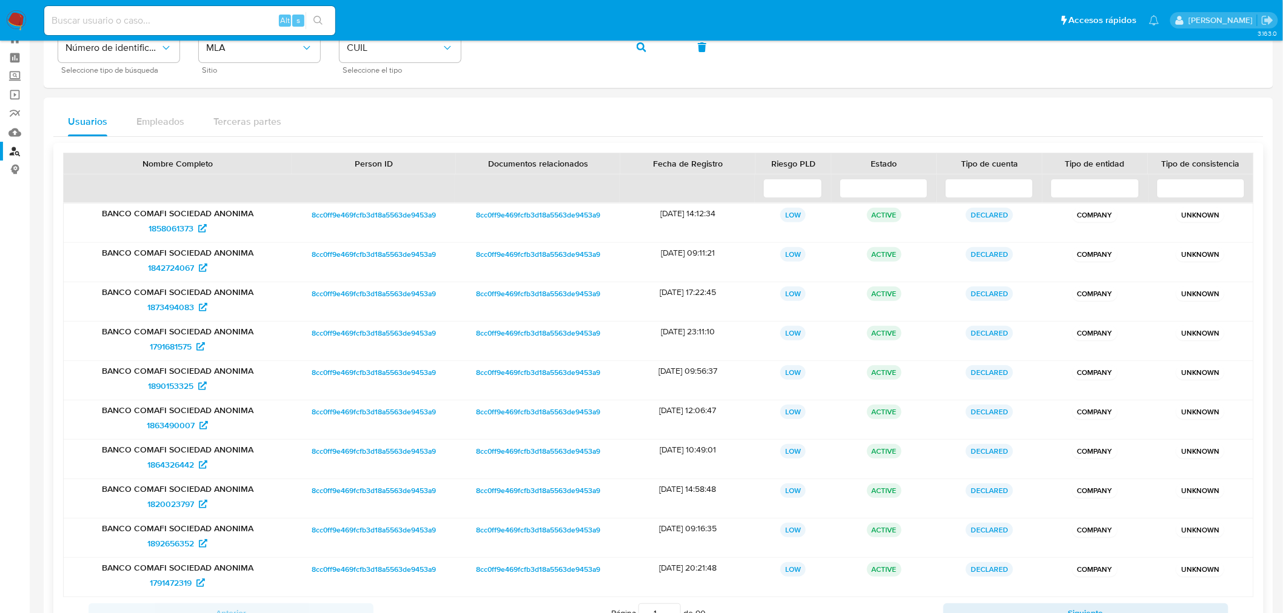
scroll to position [140, 0]
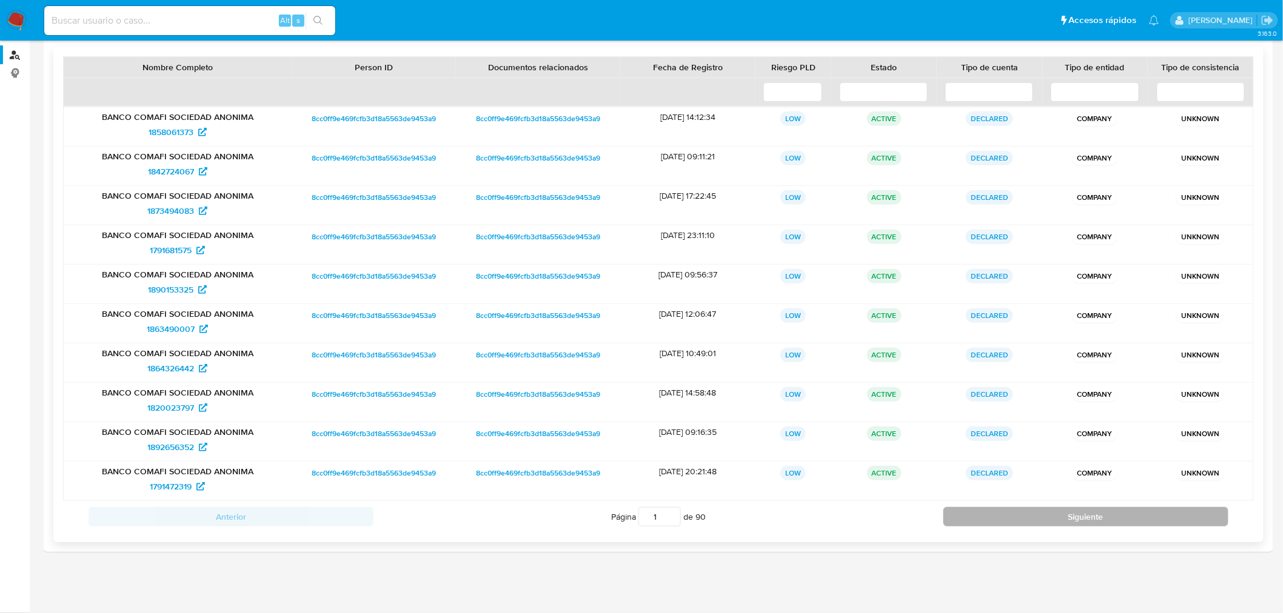
click at [1080, 516] on button "Siguiente" at bounding box center [1085, 516] width 285 height 19
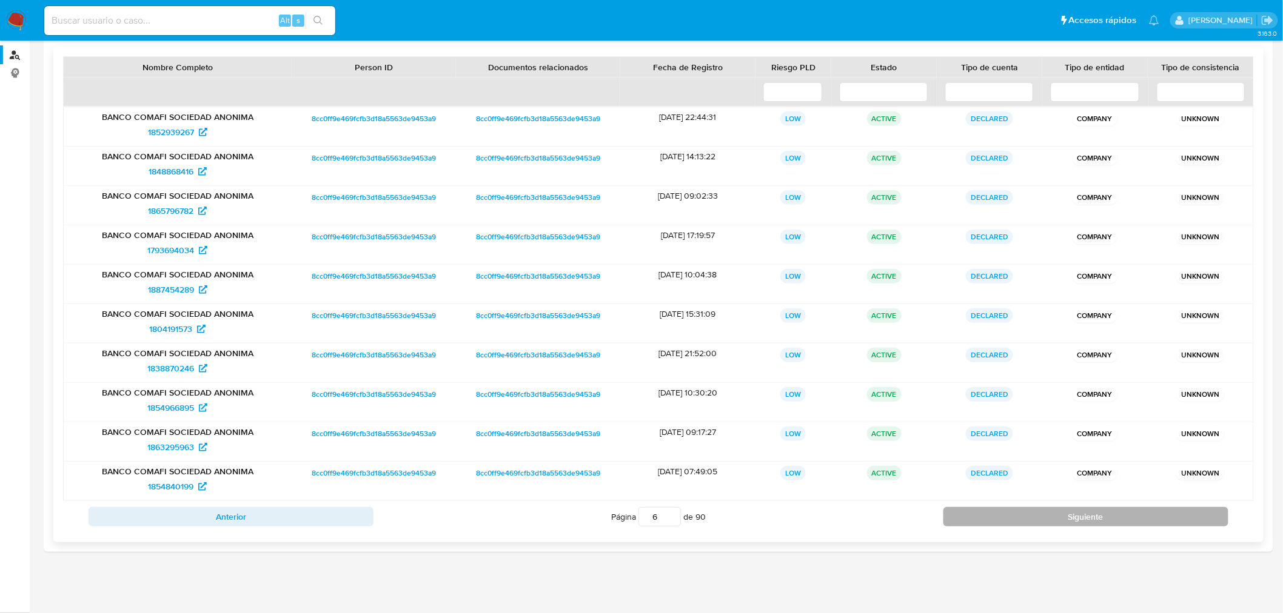
click at [1080, 516] on button "Siguiente" at bounding box center [1085, 516] width 285 height 19
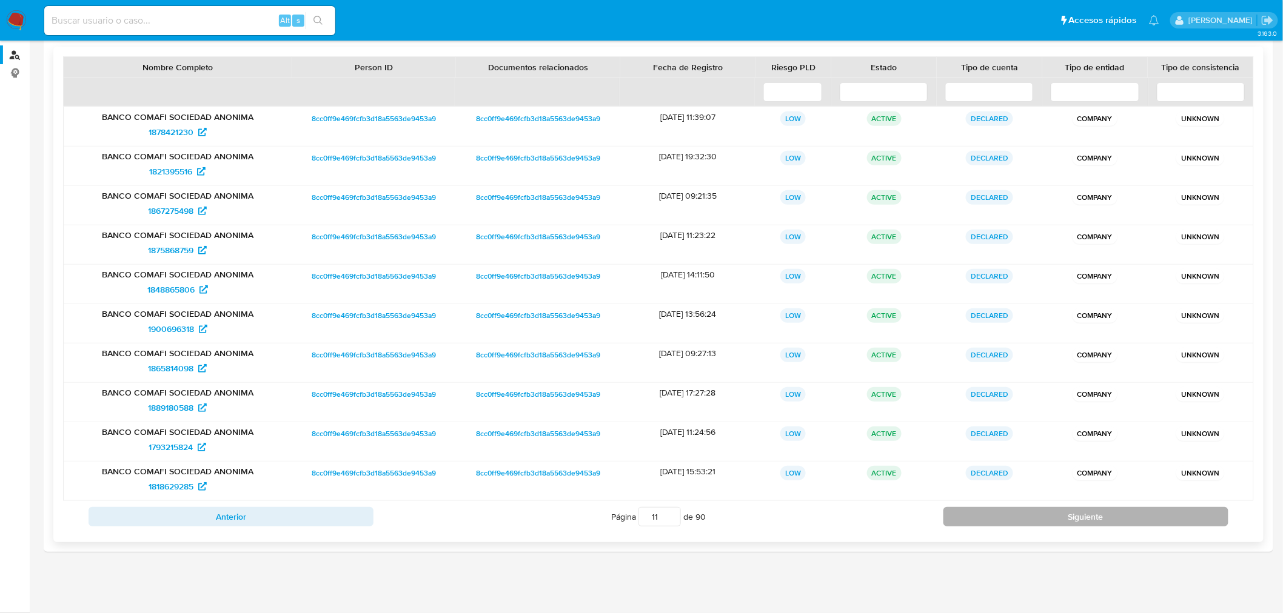
click at [1080, 516] on button "Siguiente" at bounding box center [1085, 516] width 285 height 19
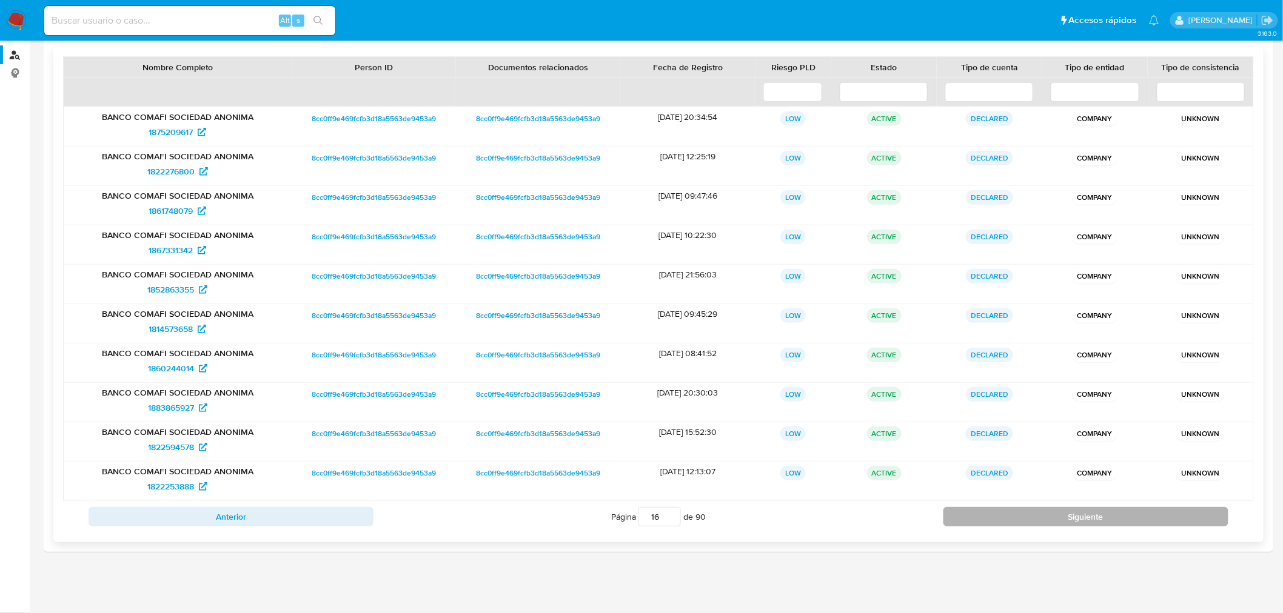
click at [1080, 516] on button "Siguiente" at bounding box center [1085, 516] width 285 height 19
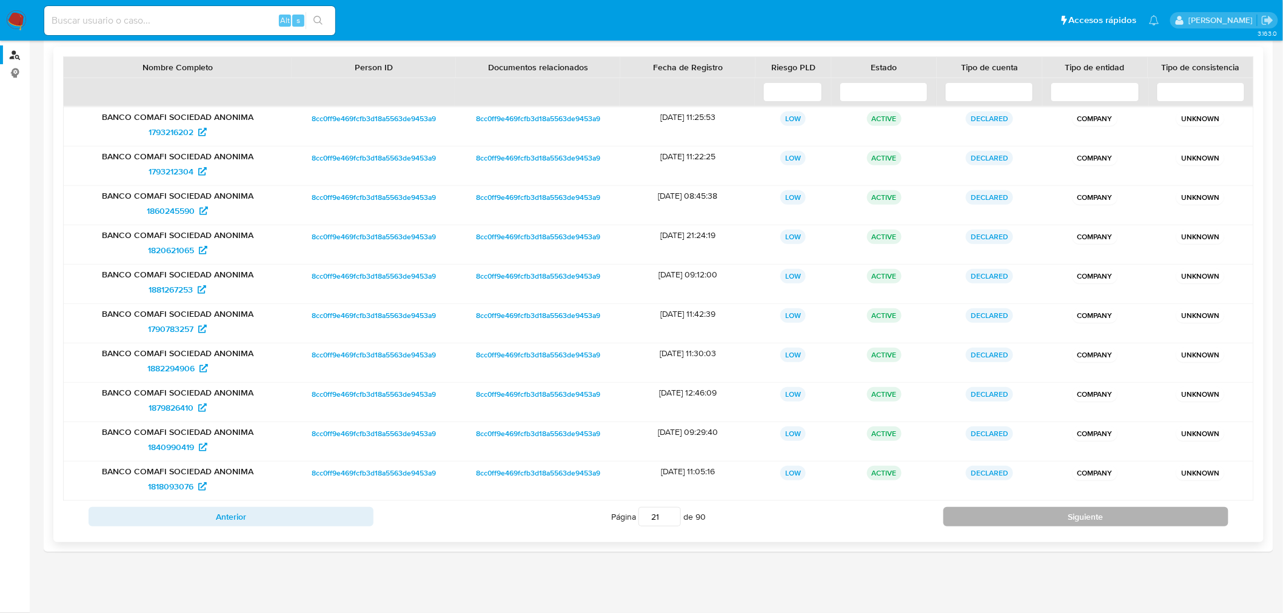
click at [1080, 516] on button "Siguiente" at bounding box center [1085, 516] width 285 height 19
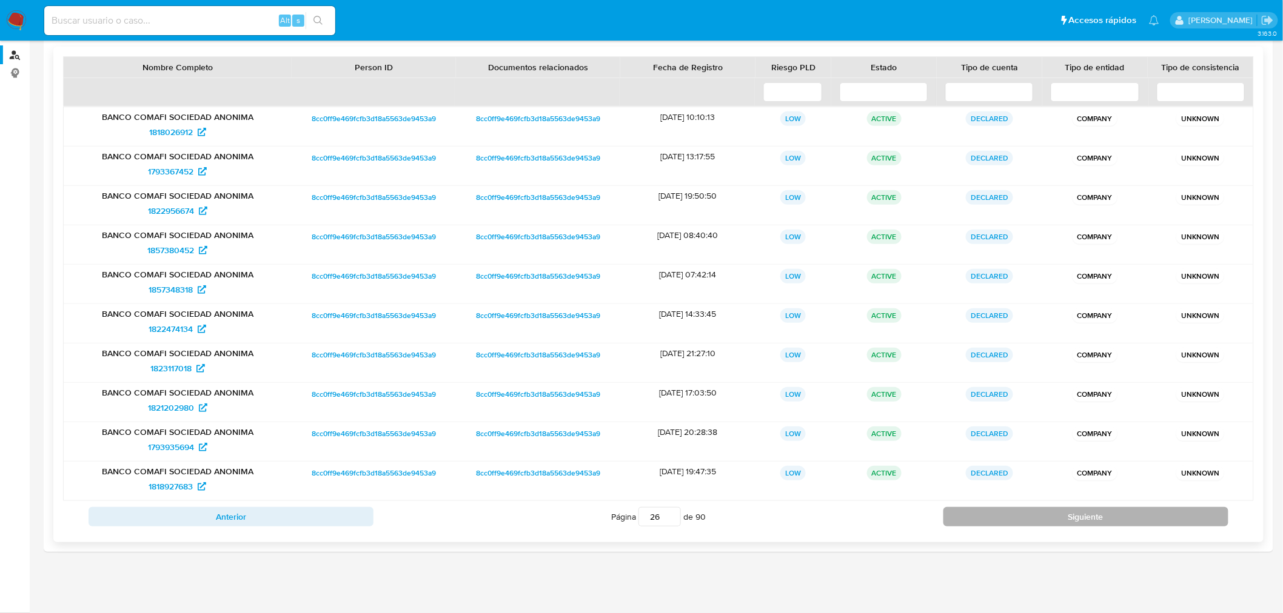
click at [1080, 516] on button "Siguiente" at bounding box center [1085, 516] width 285 height 19
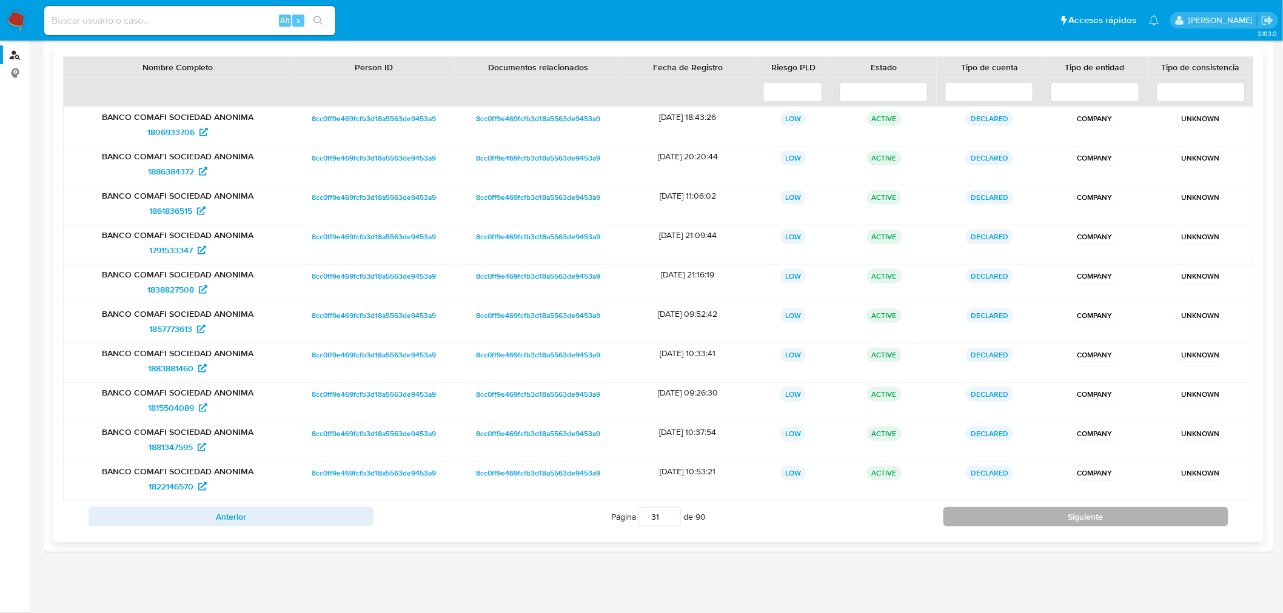
click at [1080, 516] on button "Siguiente" at bounding box center [1085, 516] width 285 height 19
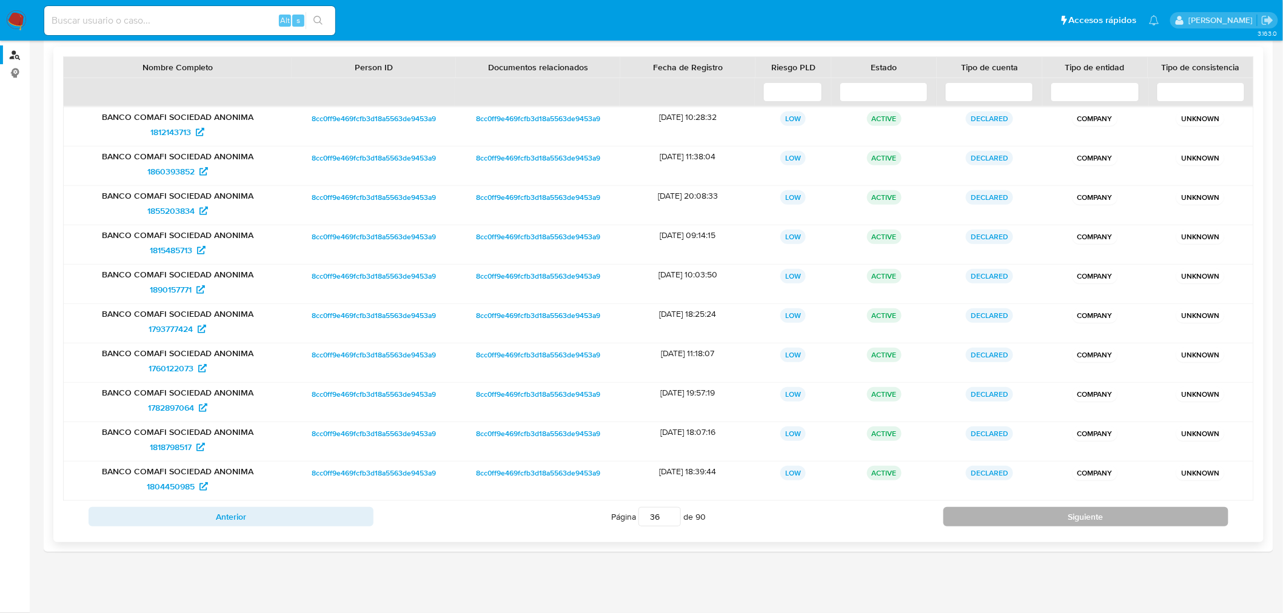
click at [1080, 516] on button "Siguiente" at bounding box center [1085, 516] width 285 height 19
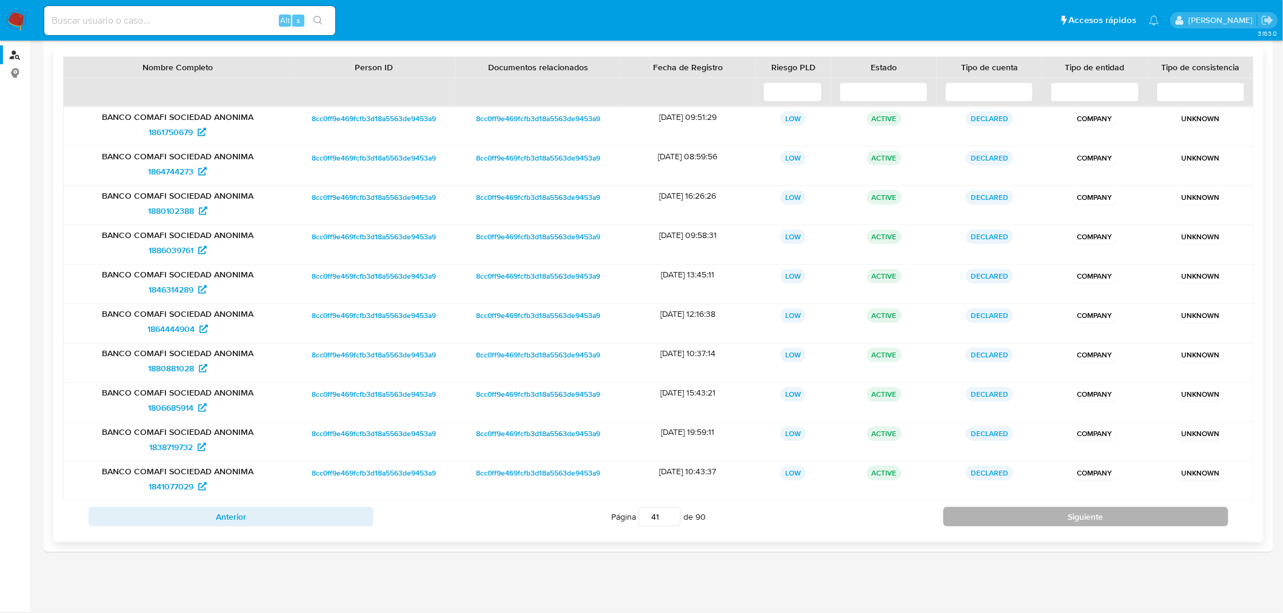
click at [1080, 516] on button "Siguiente" at bounding box center [1085, 516] width 285 height 19
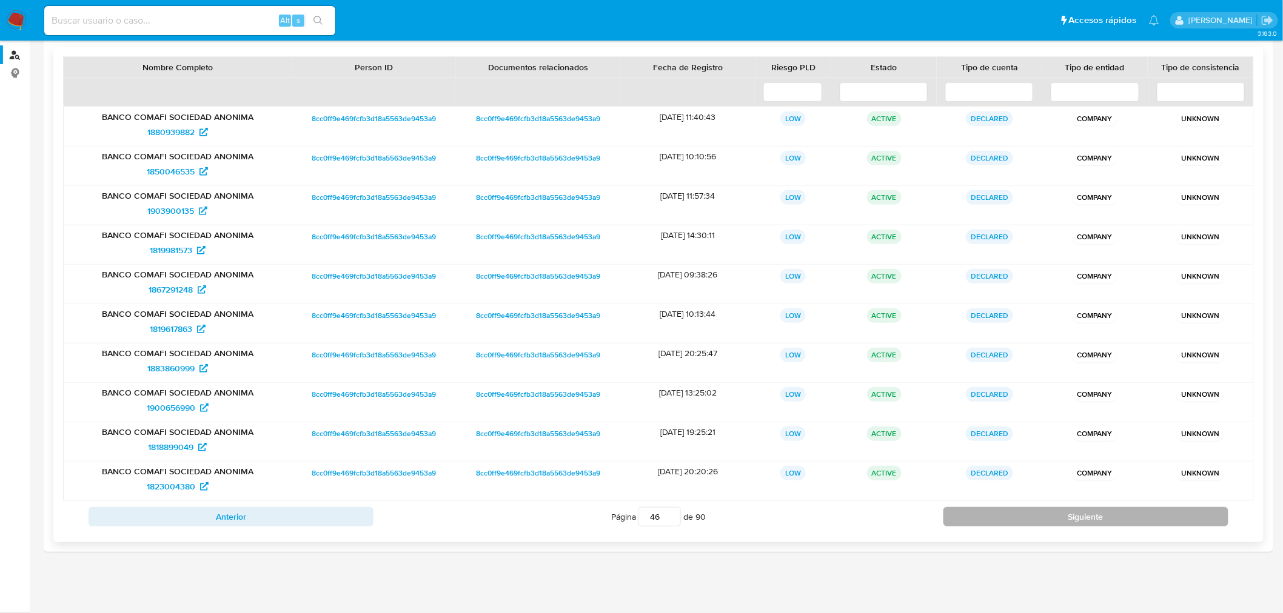
click at [1080, 516] on button "Siguiente" at bounding box center [1085, 516] width 285 height 19
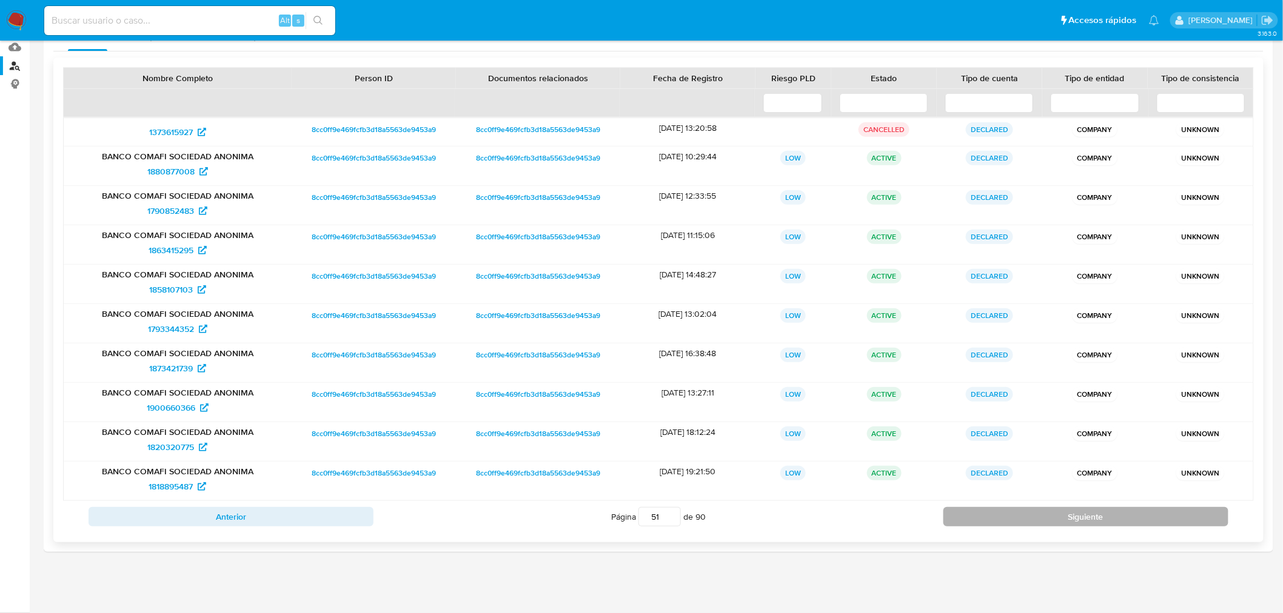
click at [1080, 516] on button "Siguiente" at bounding box center [1085, 516] width 285 height 19
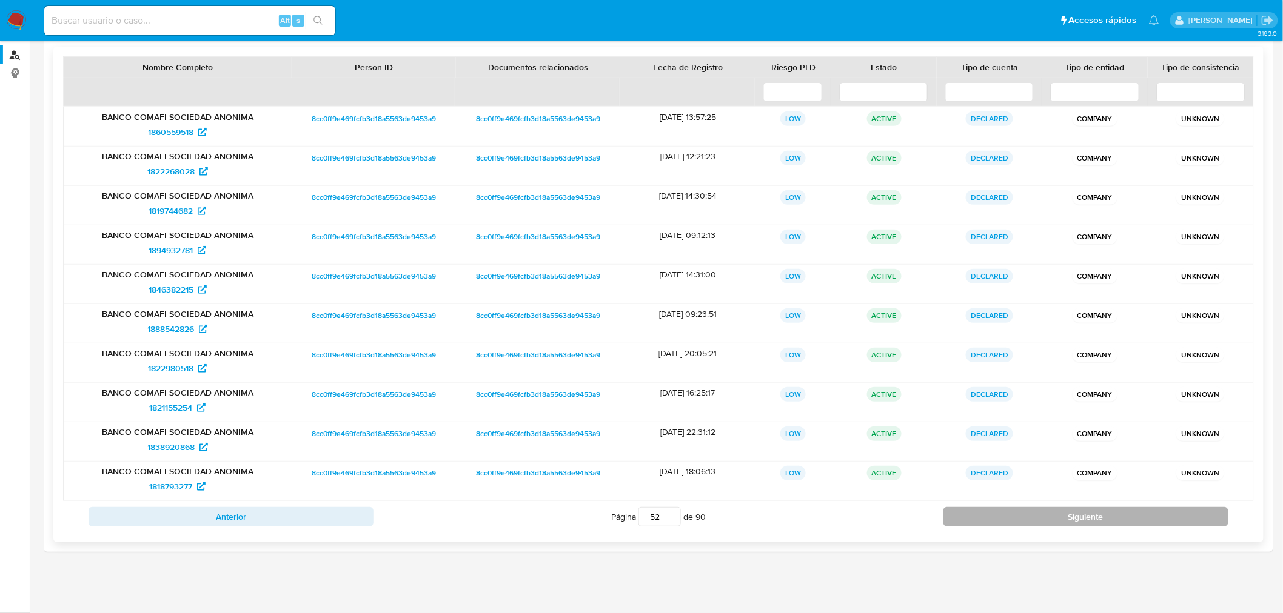
click at [1080, 516] on button "Siguiente" at bounding box center [1085, 516] width 285 height 19
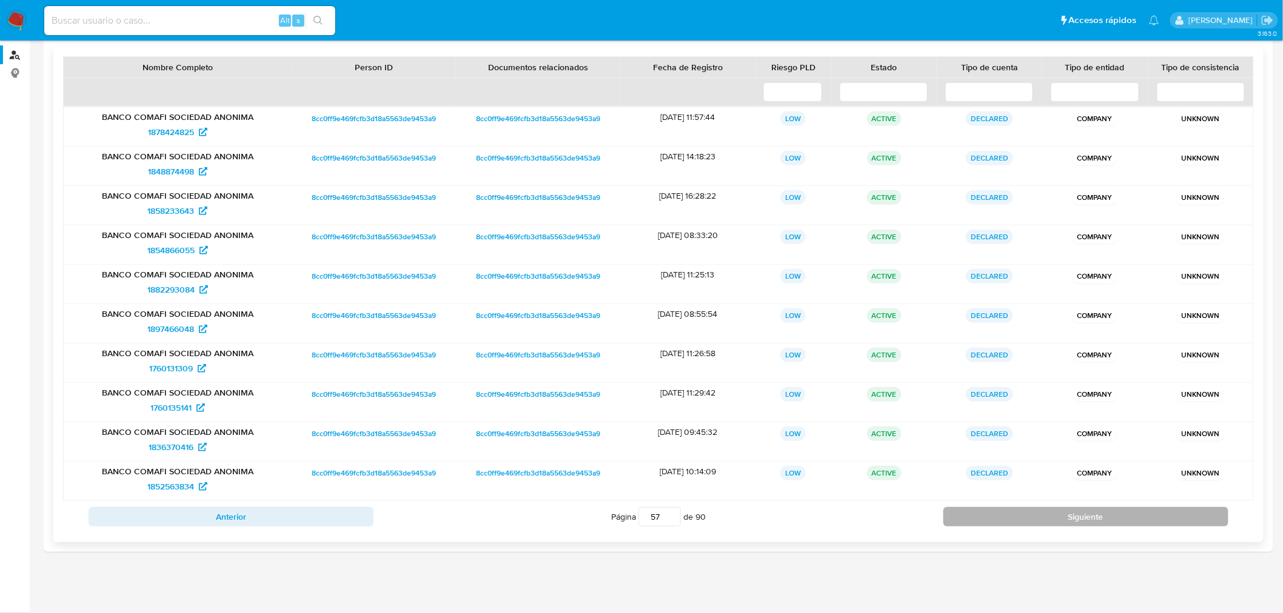
click at [1080, 516] on button "Siguiente" at bounding box center [1085, 516] width 285 height 19
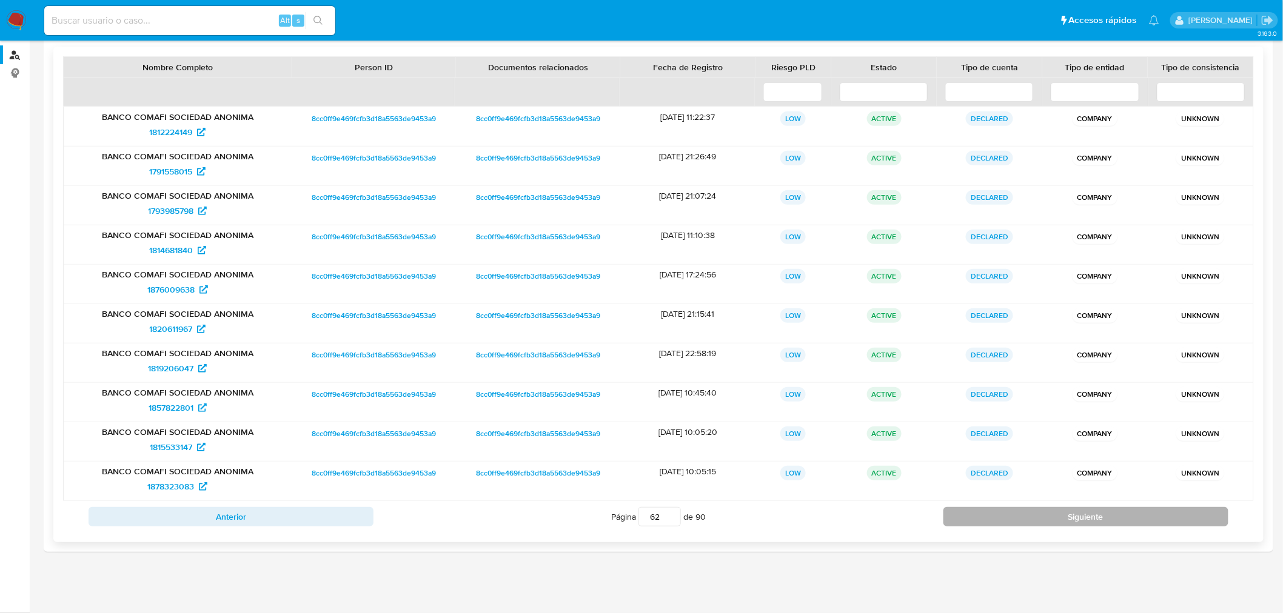
click at [1080, 516] on button "Siguiente" at bounding box center [1085, 516] width 285 height 19
click at [1077, 517] on button "Siguiente" at bounding box center [1085, 516] width 285 height 19
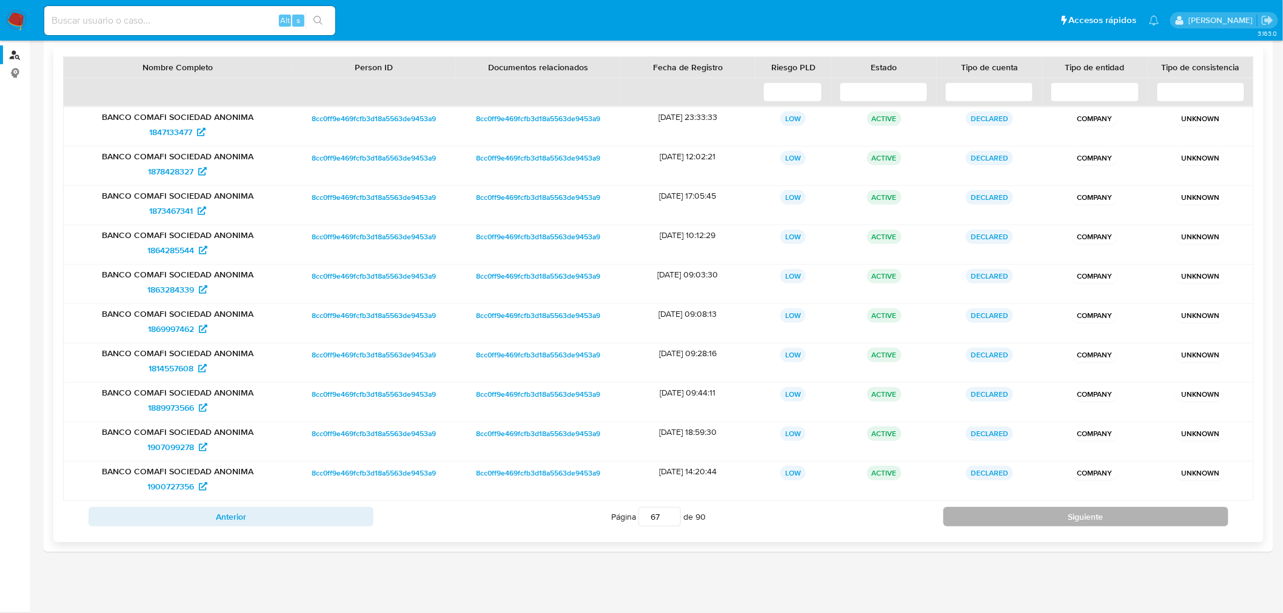
click at [1077, 517] on button "Siguiente" at bounding box center [1085, 516] width 285 height 19
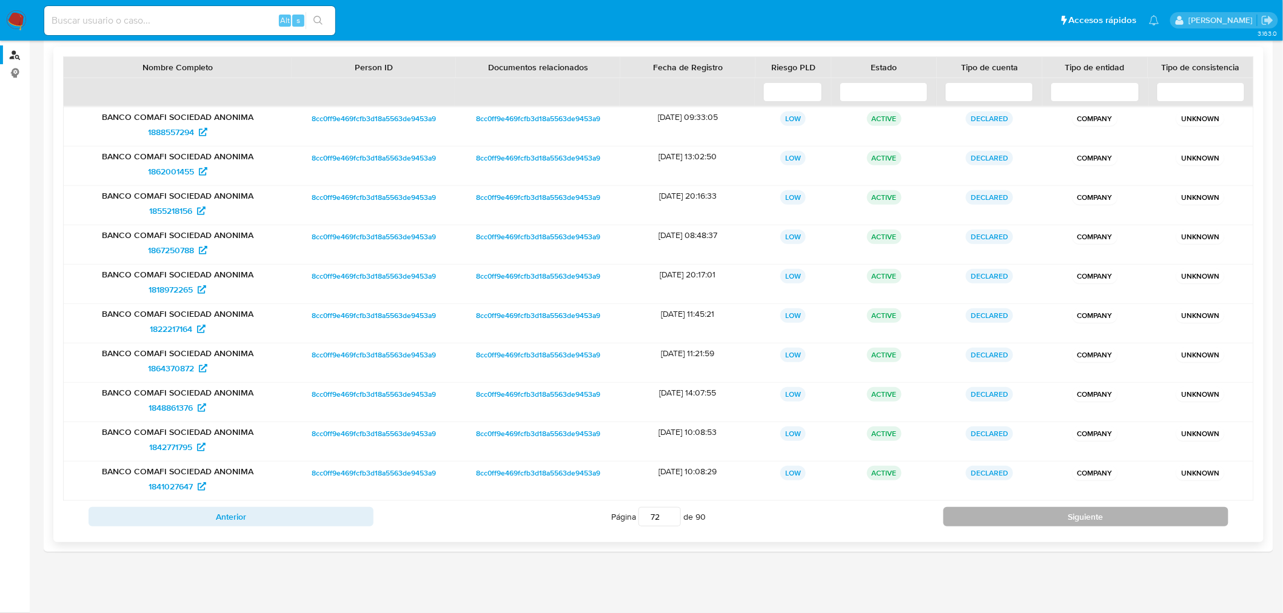
click at [1077, 517] on button "Siguiente" at bounding box center [1085, 516] width 285 height 19
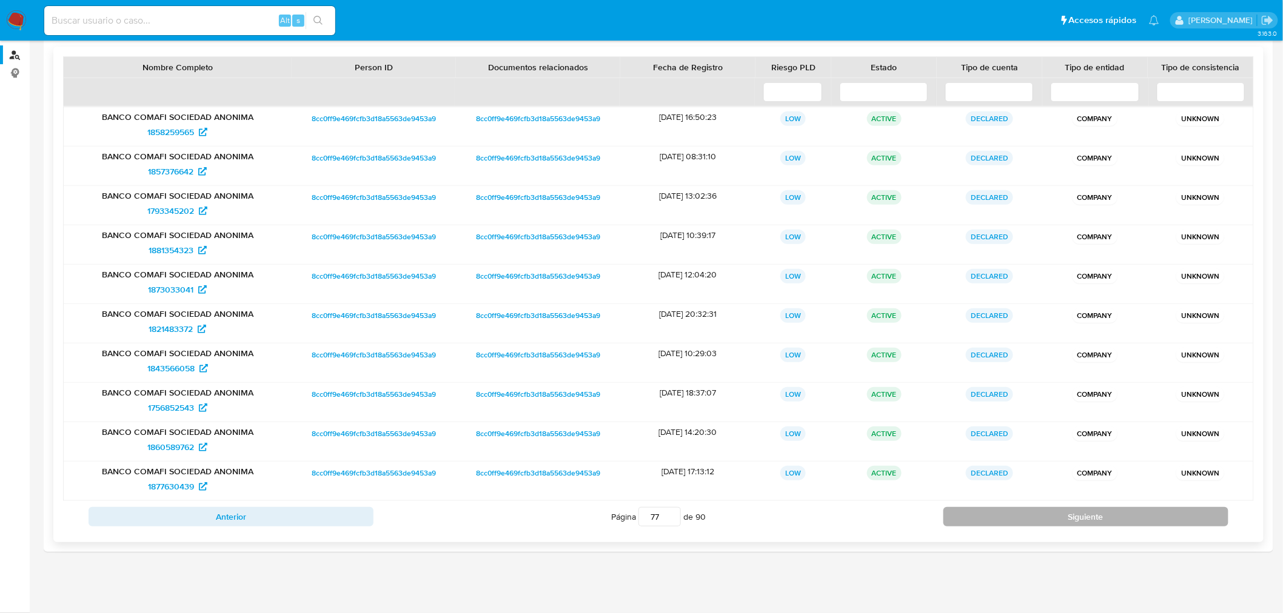
click at [1077, 517] on button "Siguiente" at bounding box center [1085, 516] width 285 height 19
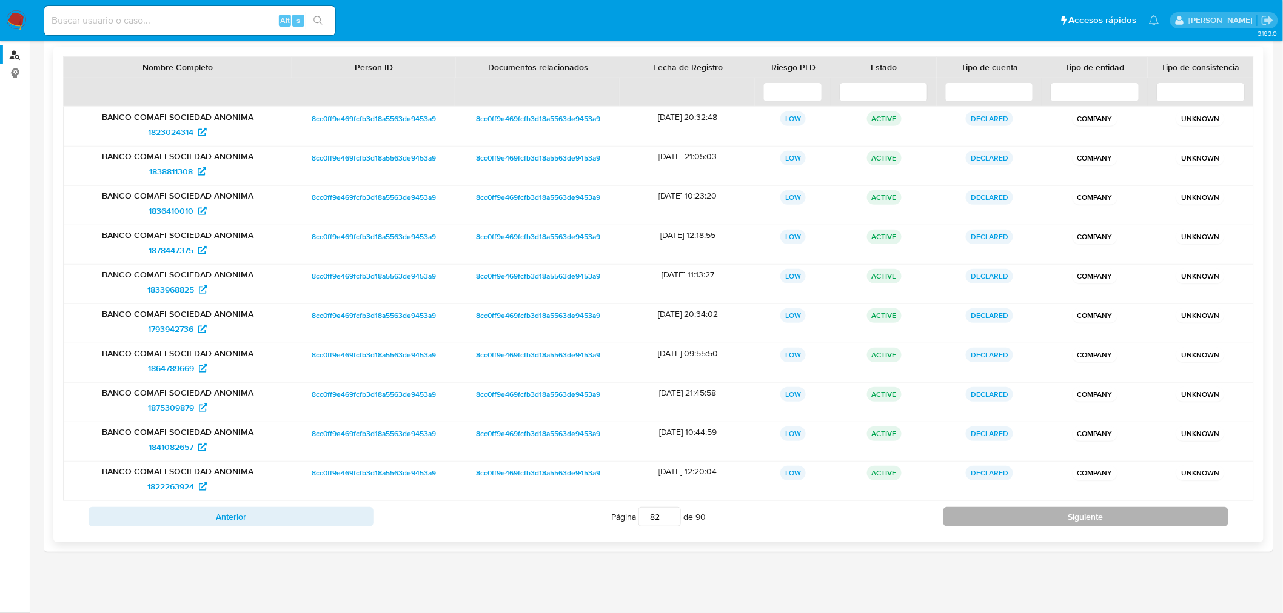
click at [1077, 517] on button "Siguiente" at bounding box center [1085, 516] width 285 height 19
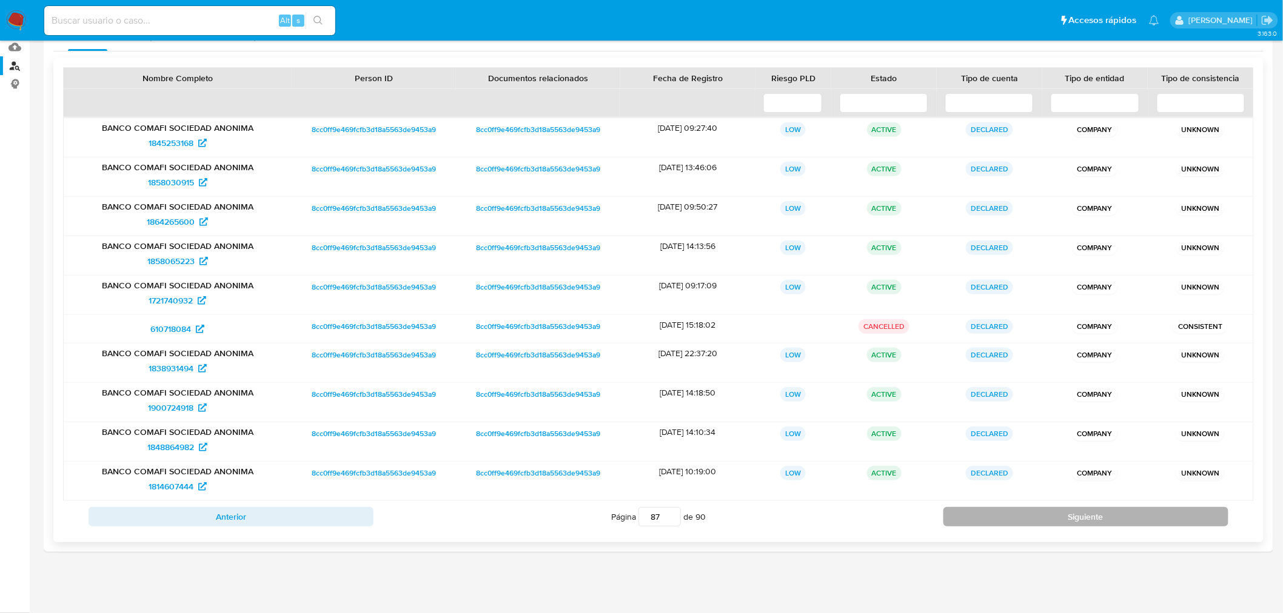
click at [1077, 517] on button "Siguiente" at bounding box center [1085, 516] width 285 height 19
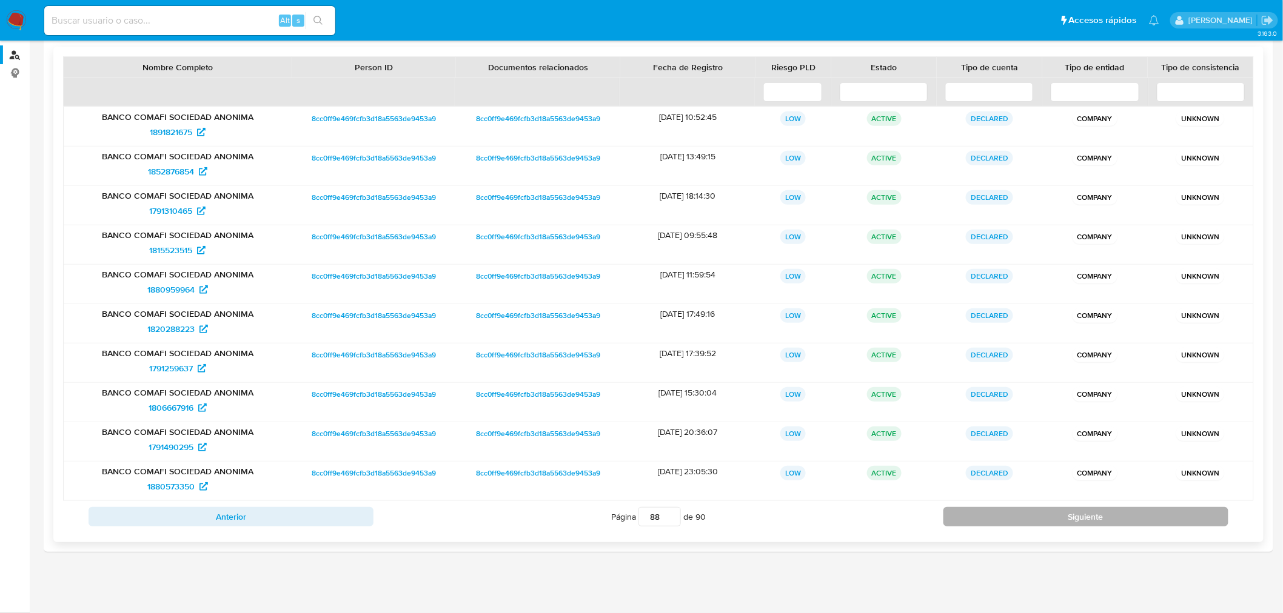
click at [1077, 517] on button "Siguiente" at bounding box center [1085, 516] width 285 height 19
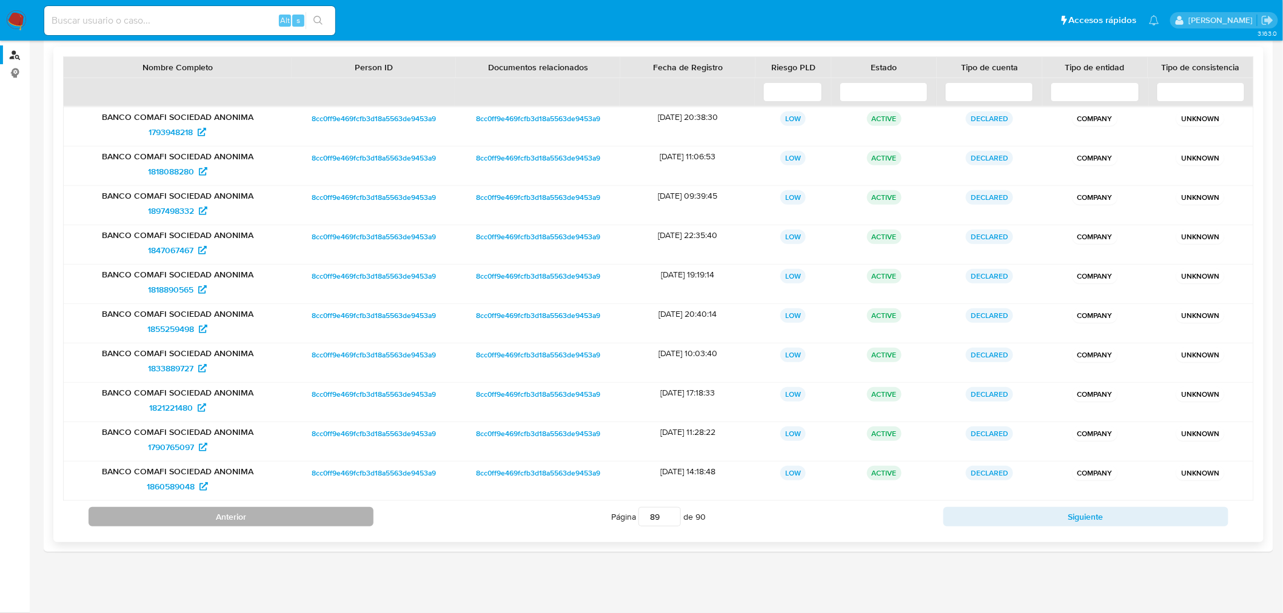
click at [259, 524] on button "Anterior" at bounding box center [231, 516] width 285 height 19
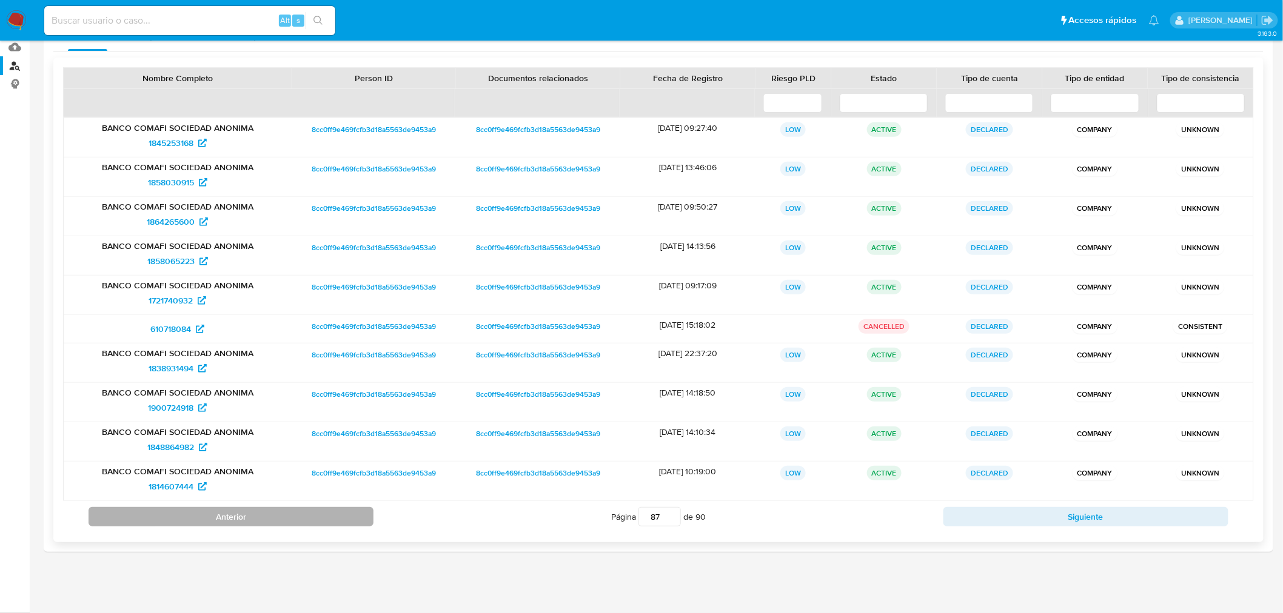
scroll to position [129, 0]
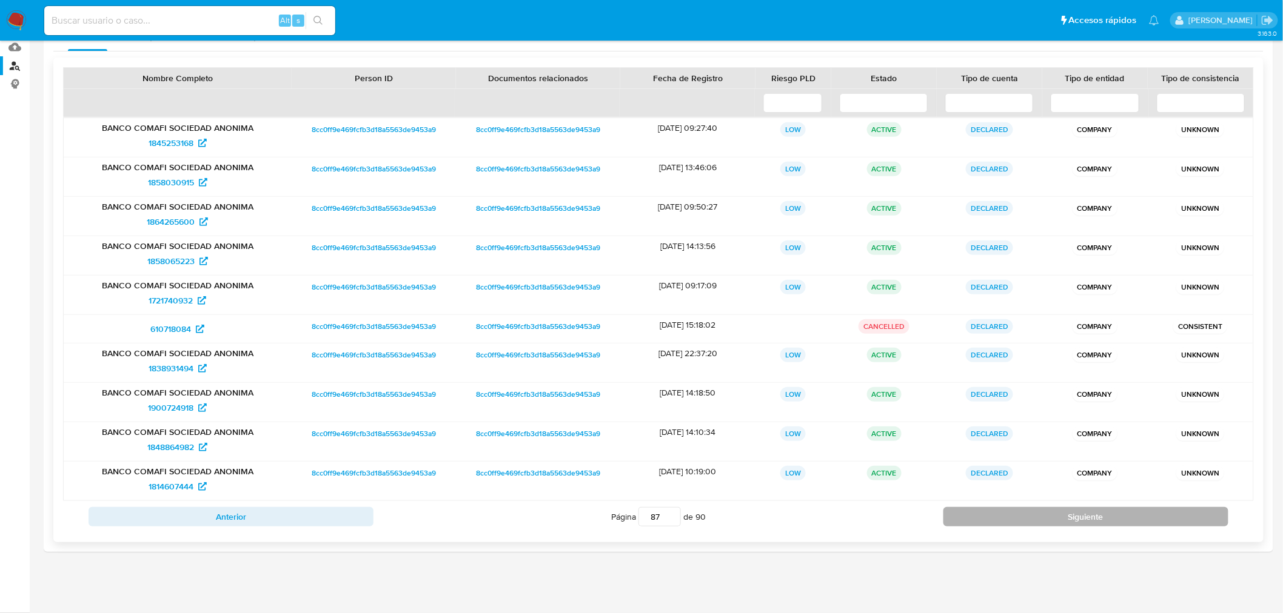
click at [1049, 517] on button "Siguiente" at bounding box center [1085, 516] width 285 height 19
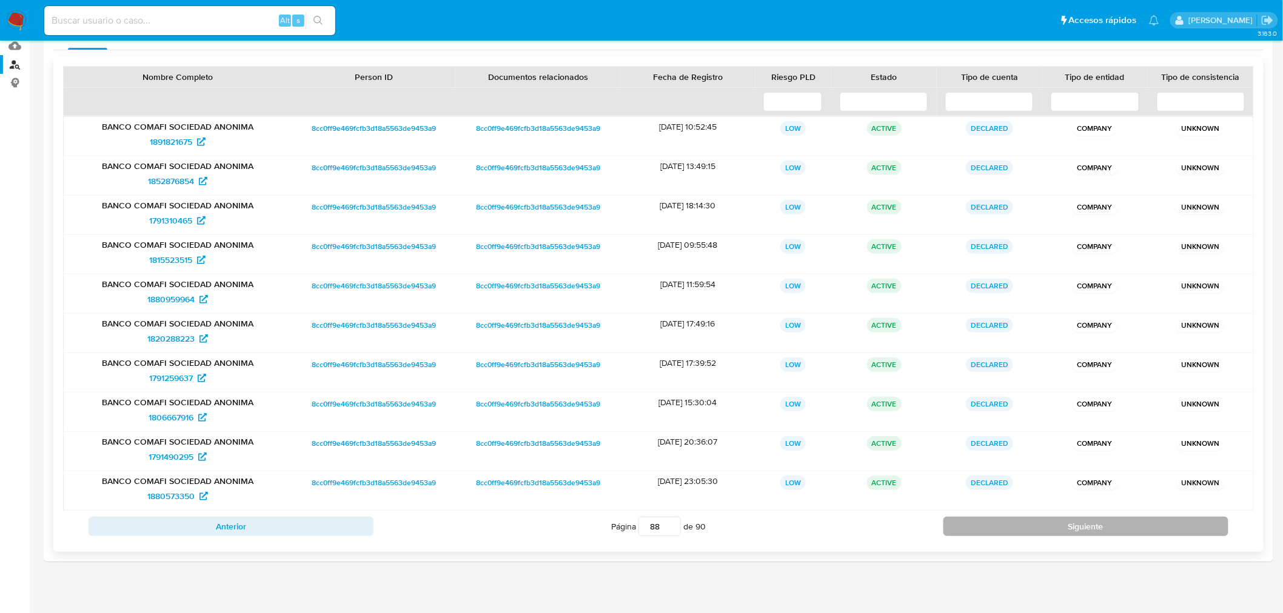
click at [1049, 517] on div "Anterior Página 88 de 90 Siguiente" at bounding box center [658, 527] width 1191 height 32
click at [1043, 525] on button "Siguiente" at bounding box center [1085, 526] width 285 height 19
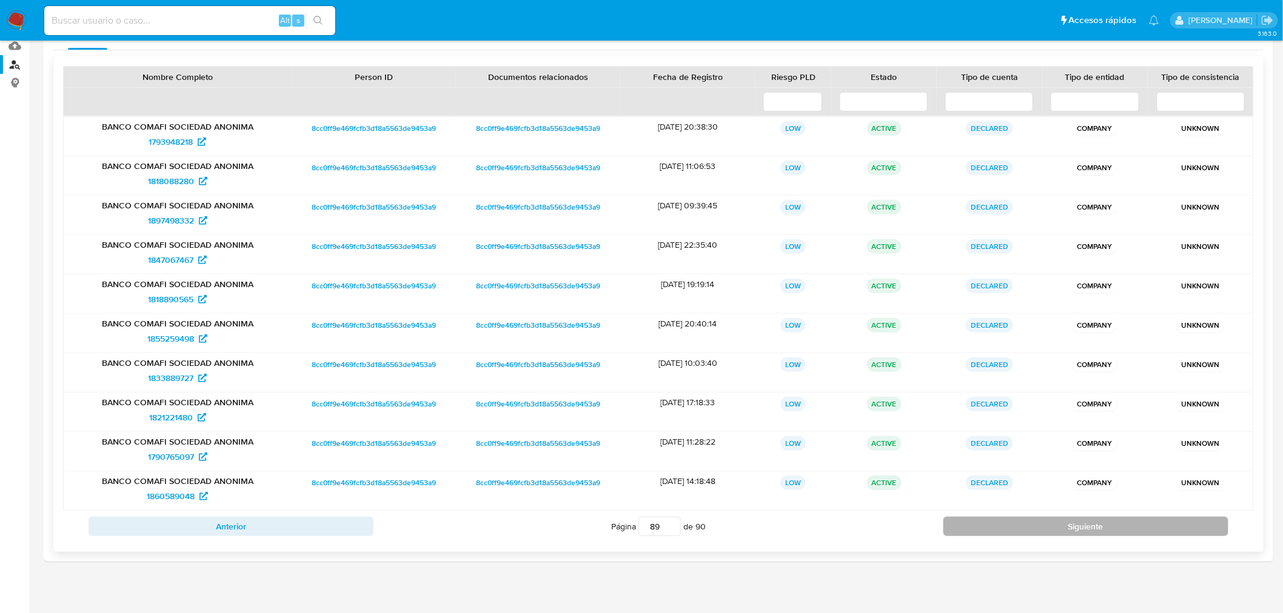
type input "90"
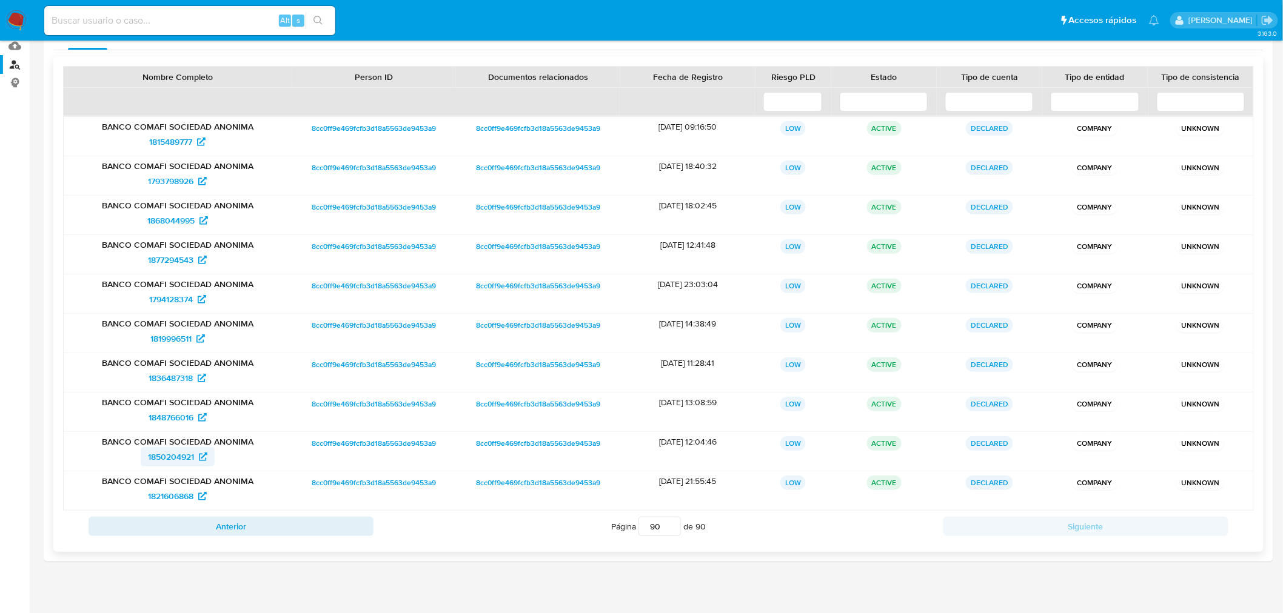
click at [152, 459] on span "1850204921" at bounding box center [171, 456] width 46 height 19
drag, startPoint x: 704, startPoint y: 530, endPoint x: 450, endPoint y: 524, distance: 254.1
click at [450, 518] on div "Página 90 de 90" at bounding box center [658, 526] width 570 height 23
click at [450, 524] on div "Página 90 de 90" at bounding box center [658, 526] width 570 height 23
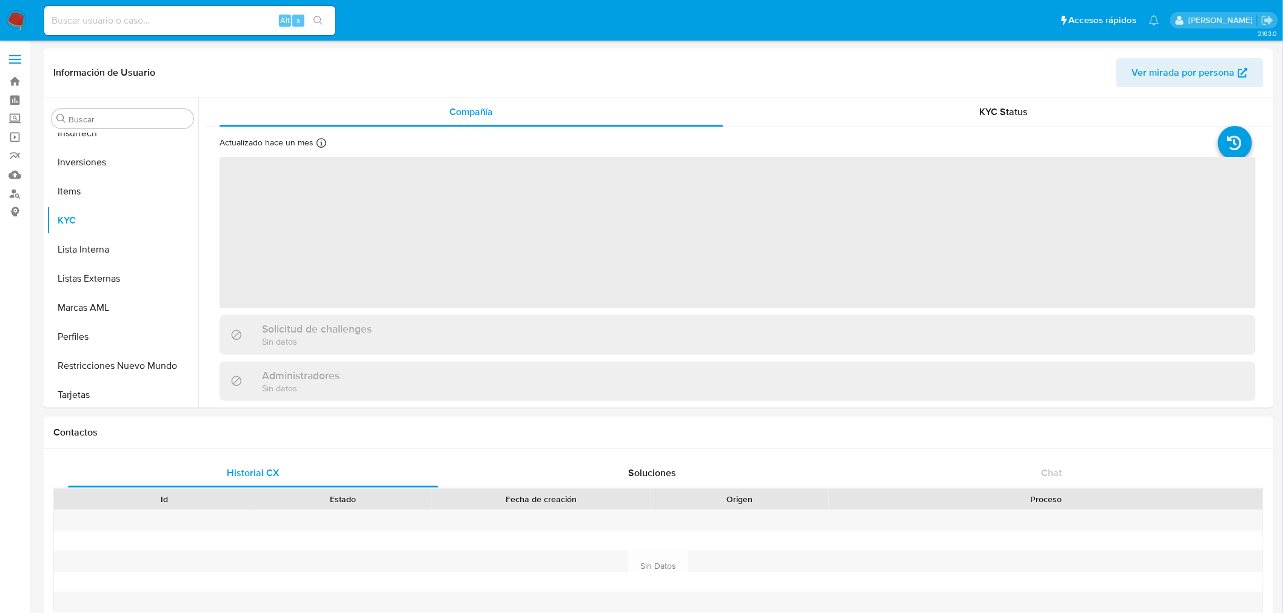
scroll to position [657, 0]
select select "10"
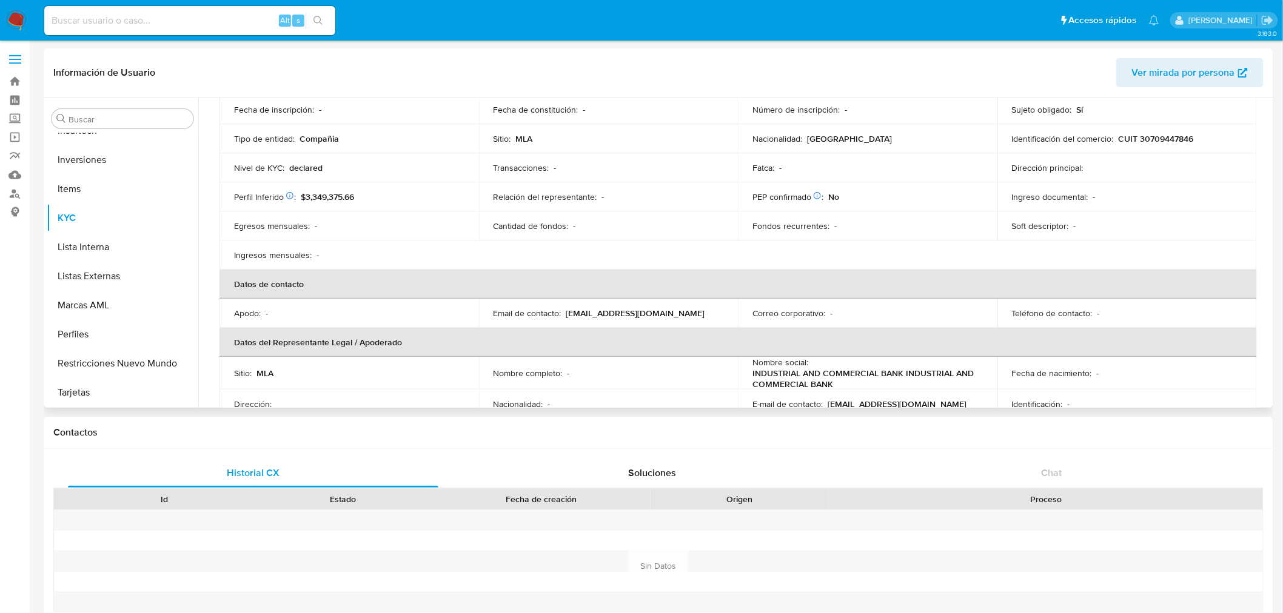
scroll to position [135, 0]
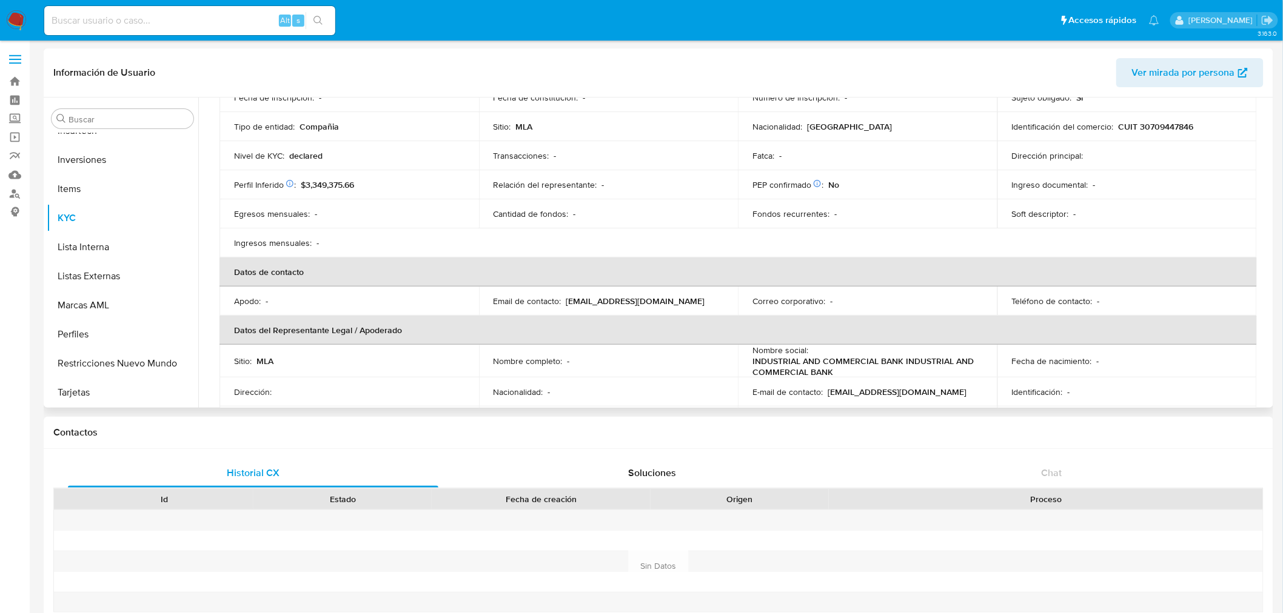
click at [587, 306] on p "hfththgjhfjk@gmail.com" at bounding box center [635, 301] width 139 height 11
click at [589, 306] on p "hfththgjhfjk@gmail.com" at bounding box center [635, 301] width 139 height 11
click at [585, 301] on p "hfththgjhfjk@gmail.com" at bounding box center [635, 301] width 139 height 11
click at [584, 301] on p "hfththgjhfjk@gmail.com" at bounding box center [635, 301] width 139 height 11
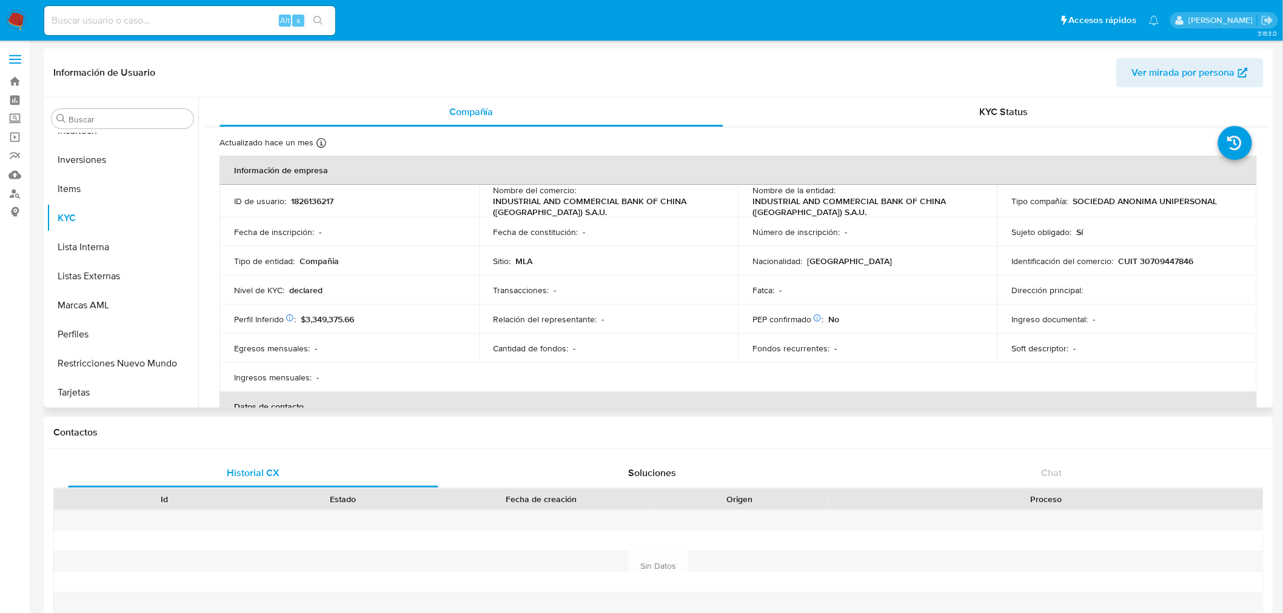
scroll to position [269, 0]
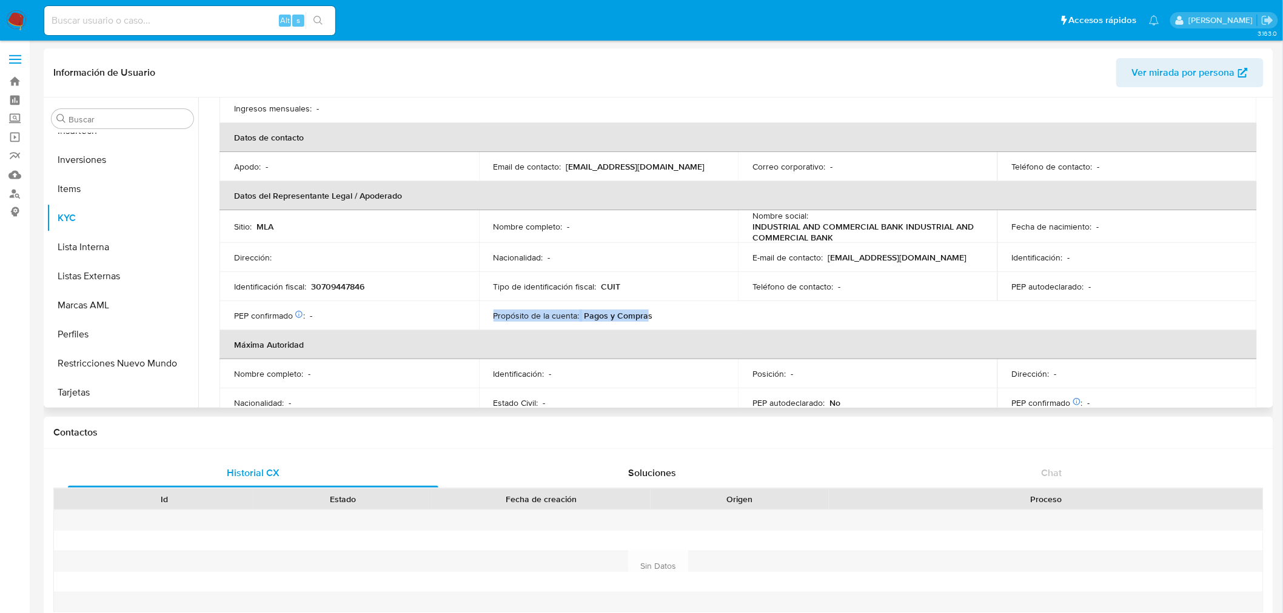
drag, startPoint x: 492, startPoint y: 313, endPoint x: 657, endPoint y: 319, distance: 165.6
click at [650, 319] on div "Propósito de la cuenta : Pagos y Compras" at bounding box center [608, 315] width 230 height 11
click at [657, 319] on div "Propósito de la cuenta : Pagos y Compras" at bounding box center [608, 315] width 230 height 11
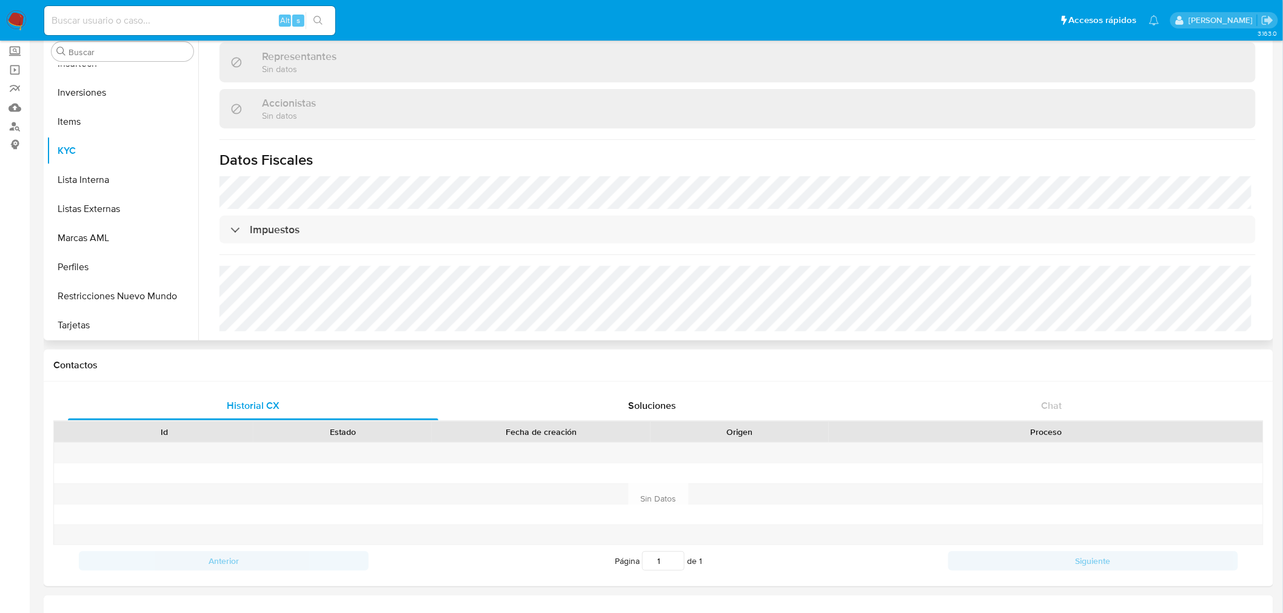
scroll to position [135, 0]
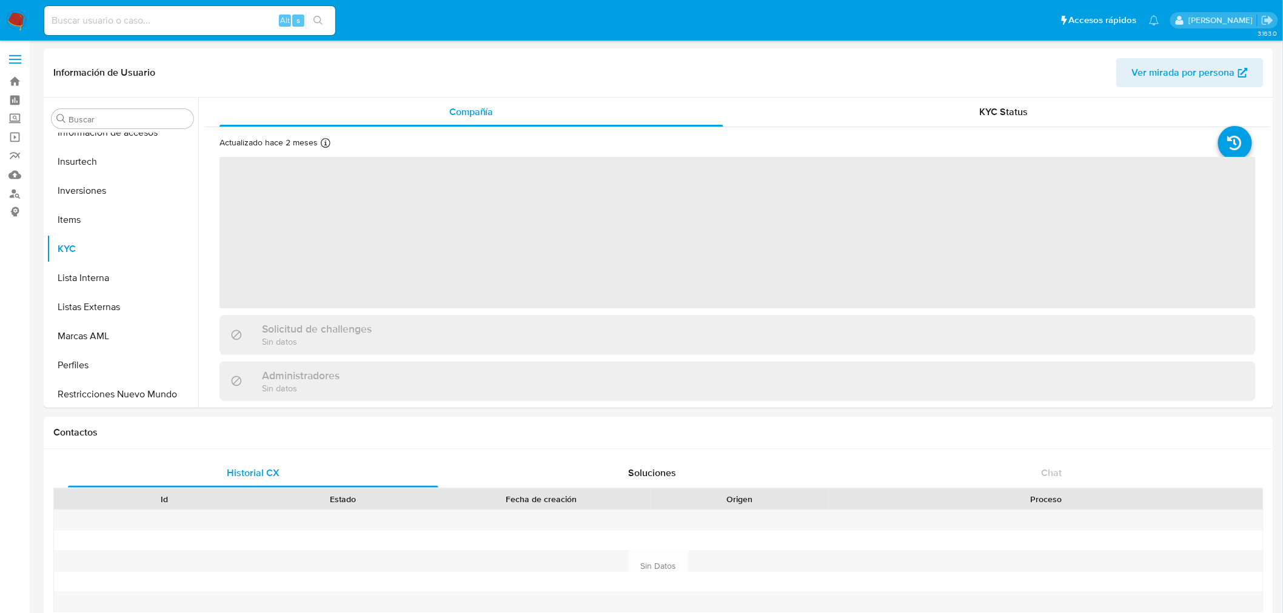
scroll to position [657, 0]
select select "10"
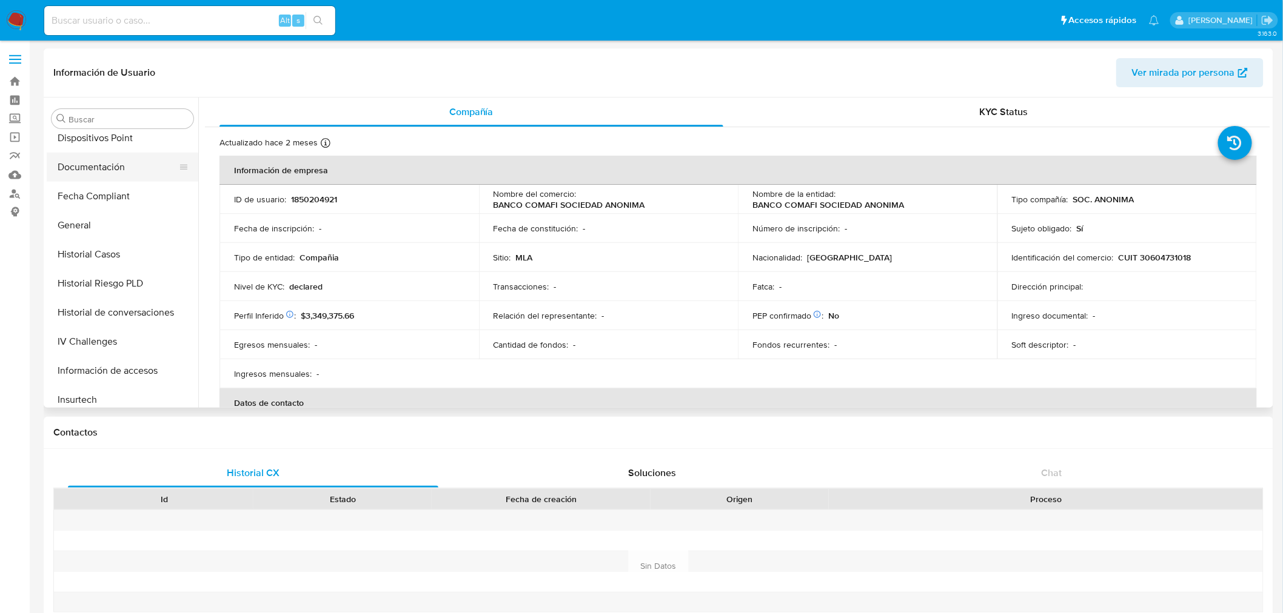
click at [93, 176] on button "Documentación" at bounding box center [118, 167] width 142 height 29
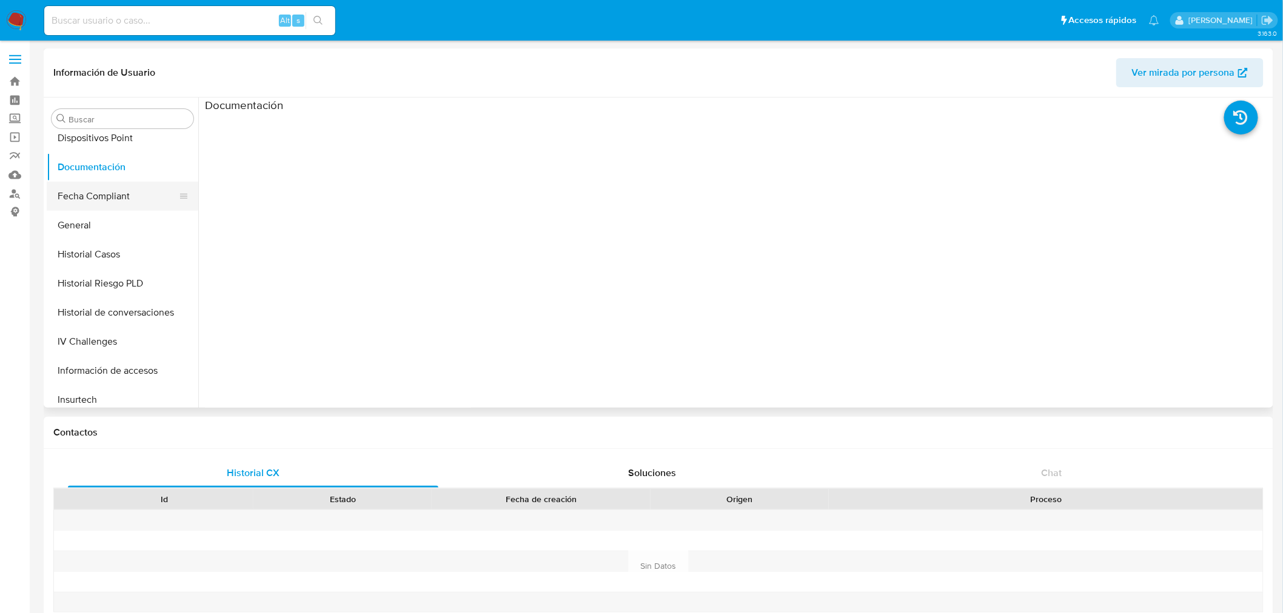
click at [87, 188] on button "Fecha Compliant" at bounding box center [118, 196] width 142 height 29
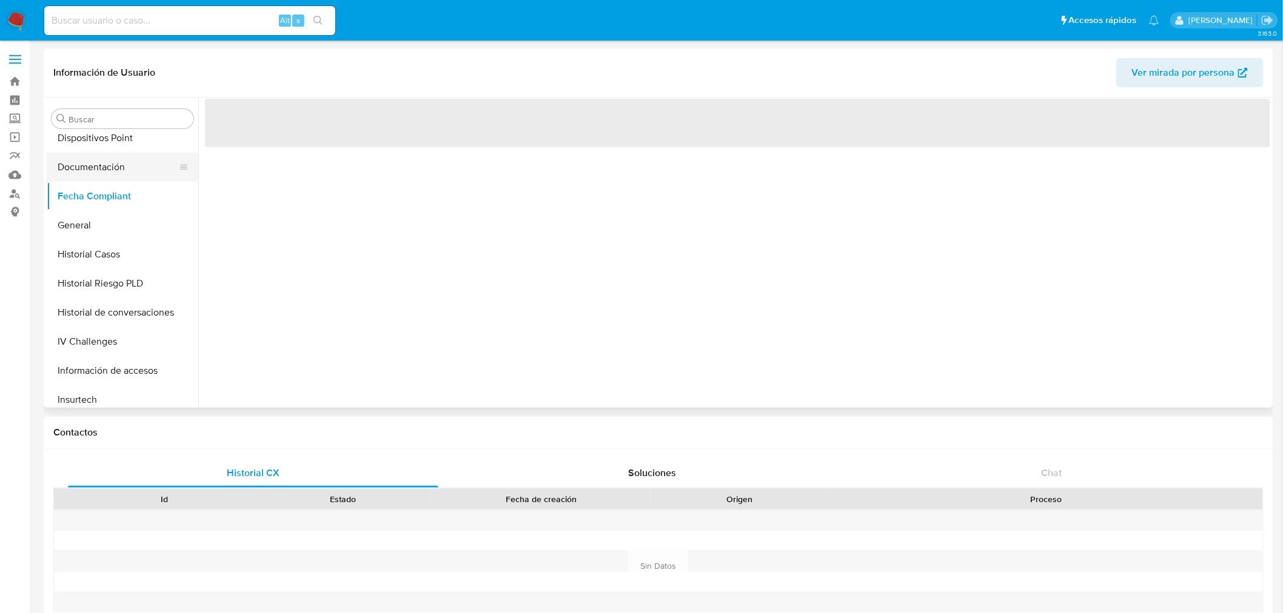
click at [82, 167] on button "Documentación" at bounding box center [118, 167] width 142 height 29
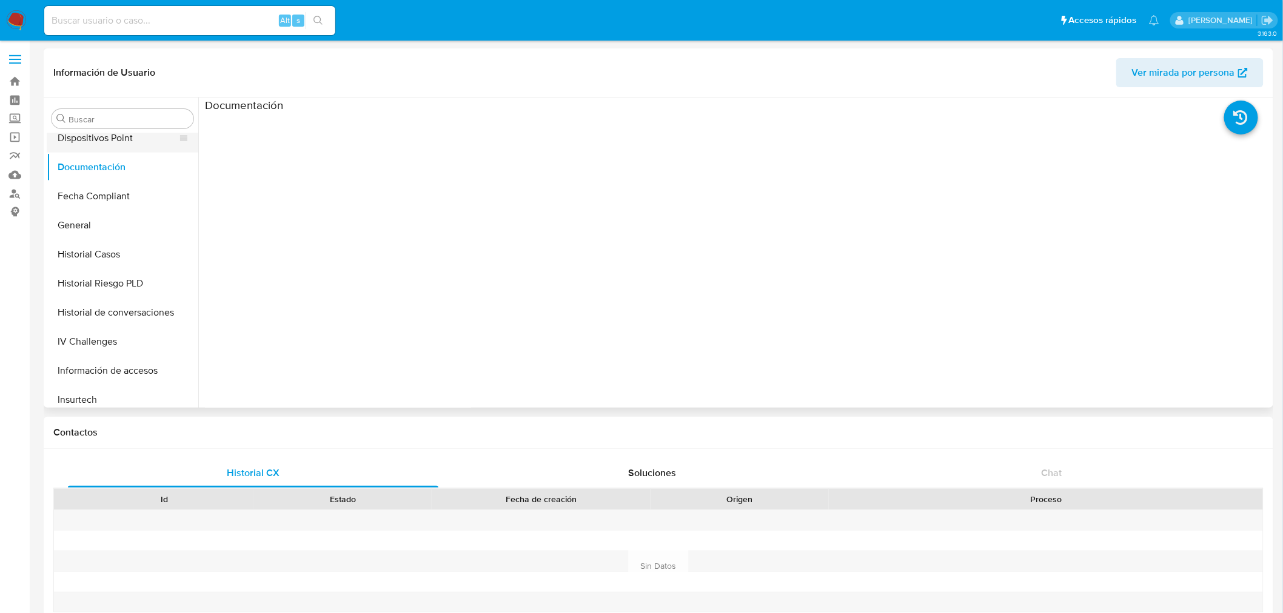
click at [99, 143] on button "Dispositivos Point" at bounding box center [118, 138] width 142 height 29
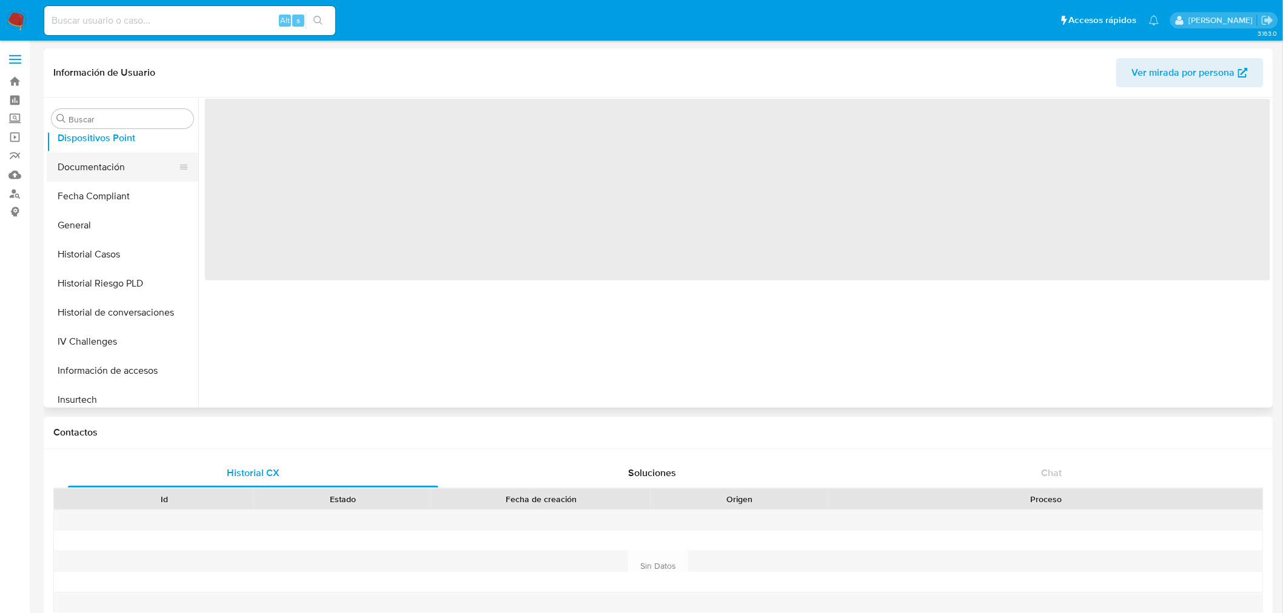
click at [90, 173] on button "Documentación" at bounding box center [118, 167] width 142 height 29
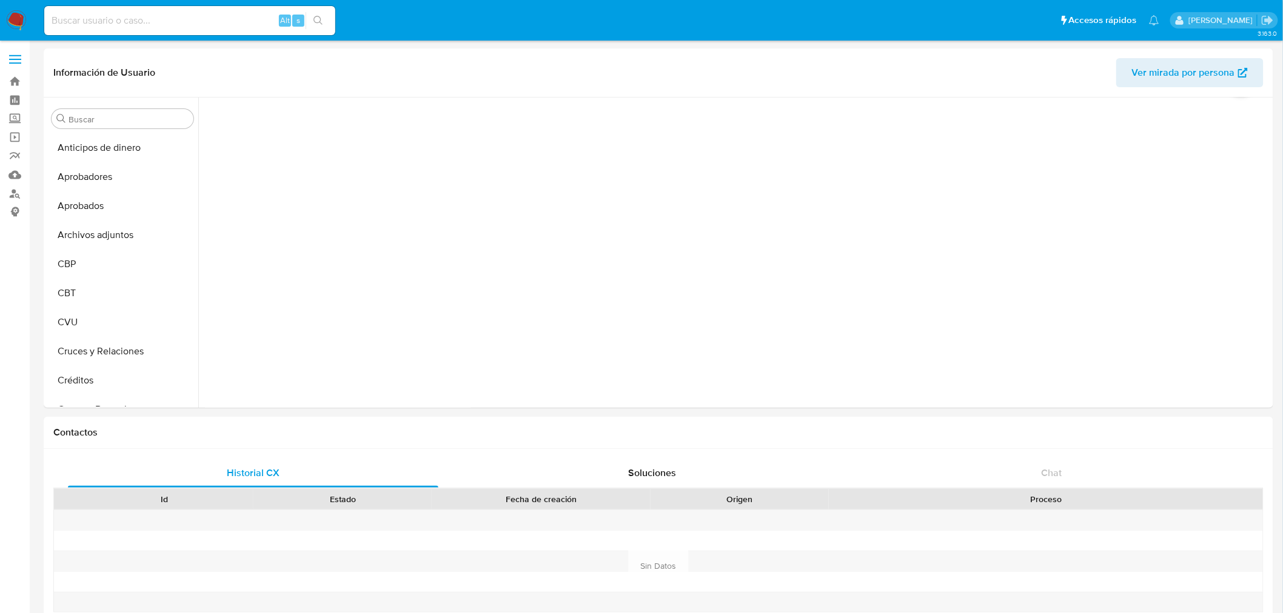
scroll to position [0, 0]
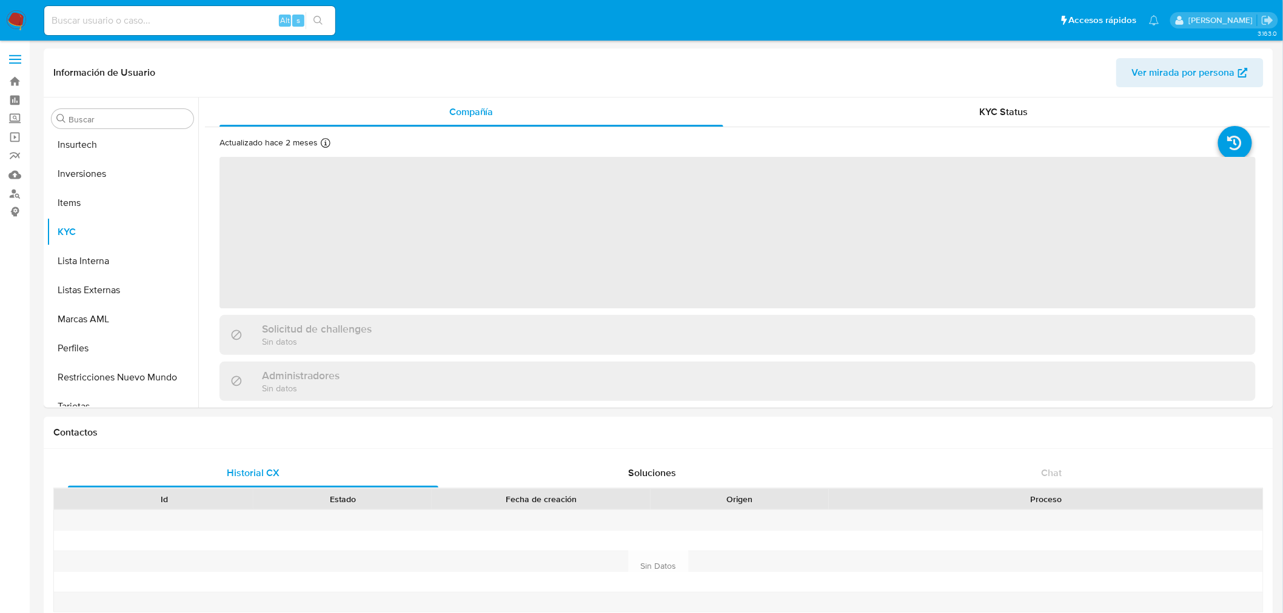
scroll to position [657, 0]
select select "10"
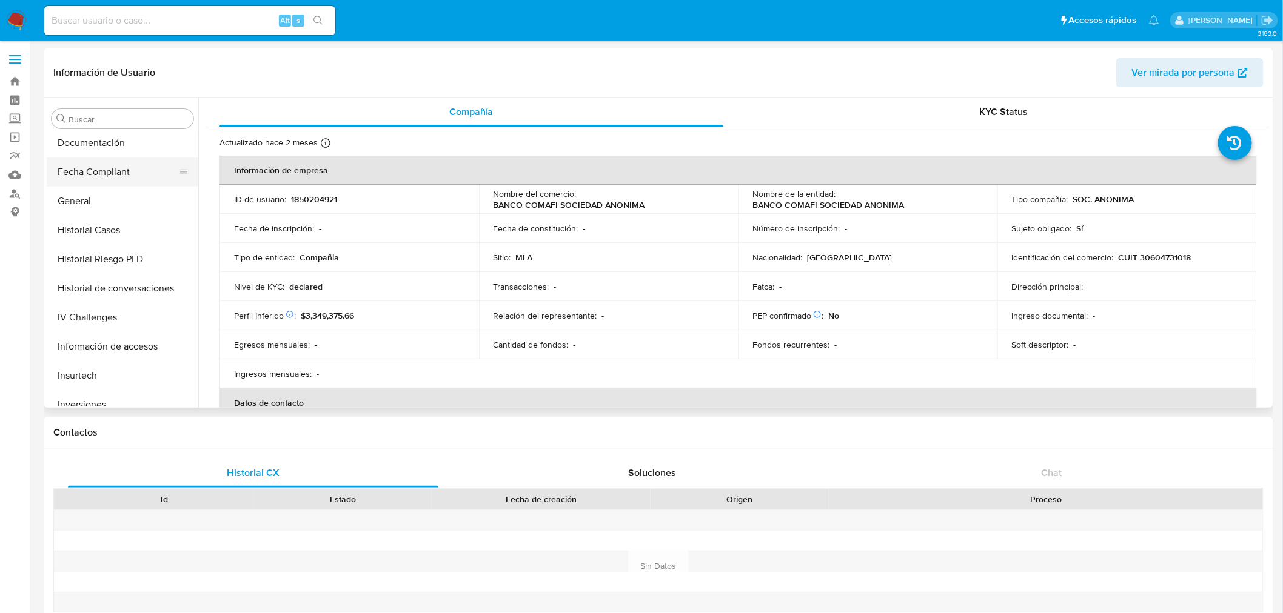
scroll to position [389, 0]
click at [92, 178] on button "Documentación" at bounding box center [118, 166] width 142 height 29
